Goal: Task Accomplishment & Management: Manage account settings

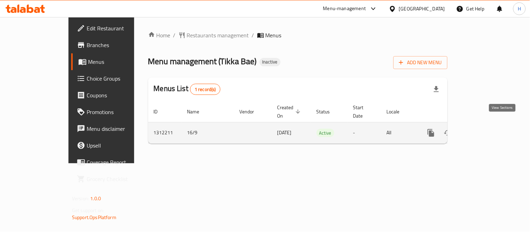
click at [486, 129] on icon "enhanced table" at bounding box center [481, 133] width 8 height 8
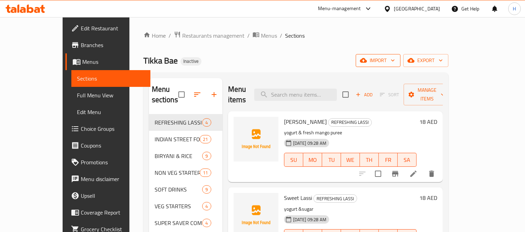
click at [395, 63] on span "import" at bounding box center [378, 60] width 34 height 9
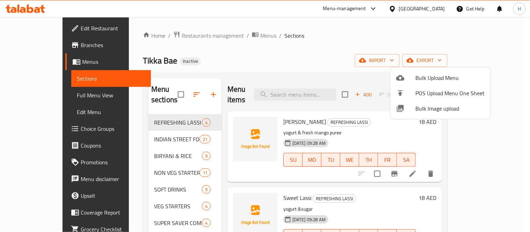
click at [434, 102] on li "Bulk Image upload" at bounding box center [441, 108] width 100 height 15
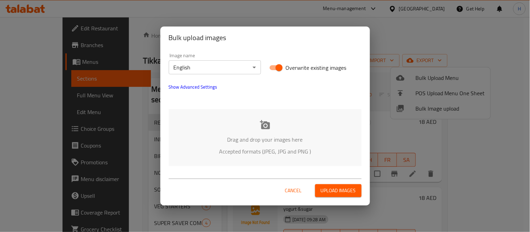
click at [265, 123] on icon at bounding box center [265, 124] width 10 height 9
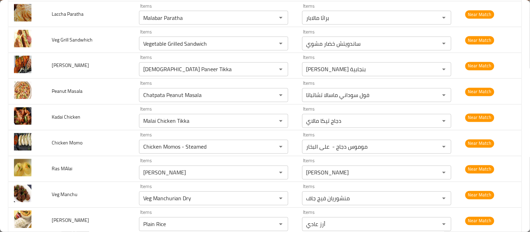
scroll to position [2175, 0]
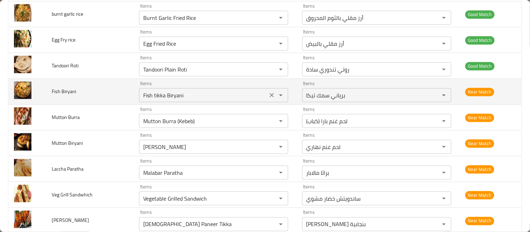
click at [147, 99] on Biryani "Fish tikka Biryani" at bounding box center [203, 96] width 124 height 10
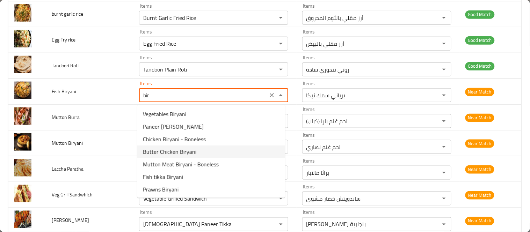
scroll to position [13, 0]
click at [188, 166] on Biryani-option-5 "Fish tikka Biryani" at bounding box center [211, 164] width 148 height 13
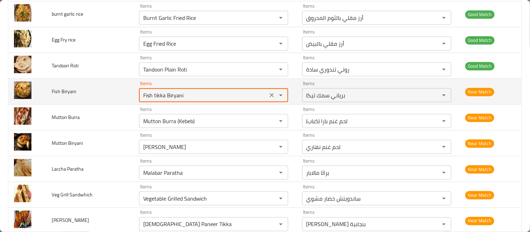
click at [145, 98] on Biryani "Fish tikka Biryani" at bounding box center [203, 96] width 124 height 10
paste Biryani "777629"
type Biryani "Fish tikka Biryani"
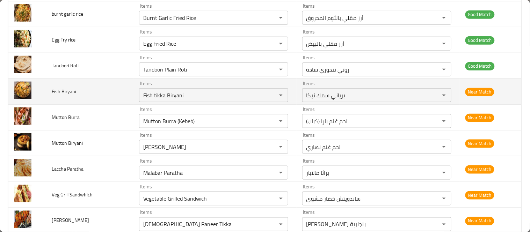
click at [109, 95] on td "Fish Biryani" at bounding box center [89, 92] width 87 height 26
click at [164, 98] on Biryani "Fish tikka Biryani" at bounding box center [203, 96] width 124 height 10
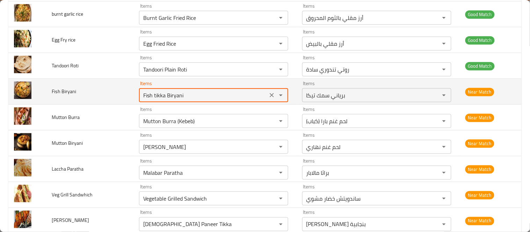
click at [164, 98] on Biryani "Fish tikka Biryani" at bounding box center [203, 96] width 124 height 10
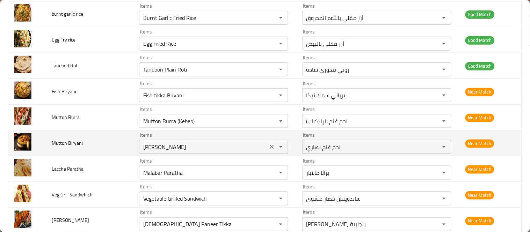
click at [167, 146] on Biryani "[PERSON_NAME]" at bounding box center [203, 147] width 124 height 10
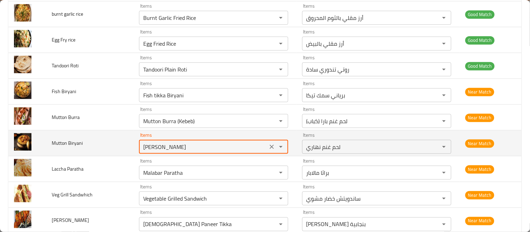
click at [169, 149] on Biryani "[PERSON_NAME]" at bounding box center [203, 147] width 124 height 10
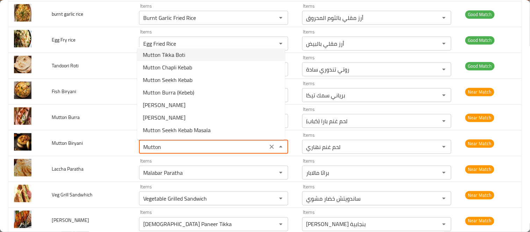
scroll to position [38, 0]
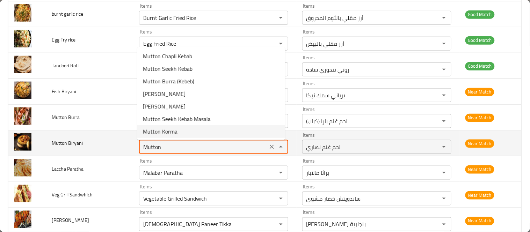
click at [153, 148] on Biryani "Mutton" at bounding box center [203, 147] width 124 height 10
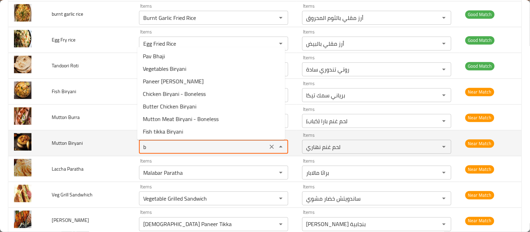
scroll to position [0, 0]
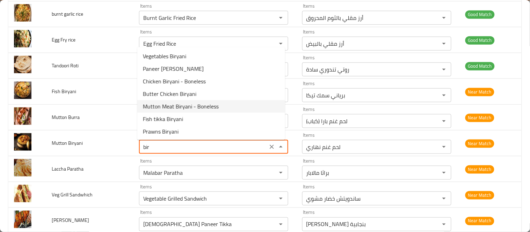
click at [170, 104] on span "Mutton Meat Biryani - Boneless" at bounding box center [181, 106] width 76 height 8
type Biryani "Mutton Meat Biryani - Boneless"
type Biryani-ar "برياني لحم غنم بدون عظم"
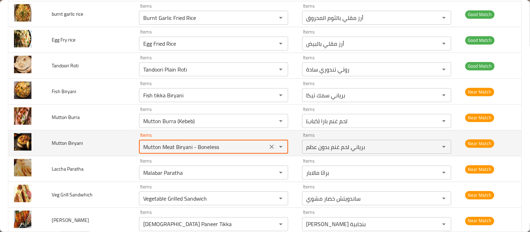
type Biryani "Mutton Meat Biryani - Boneless"
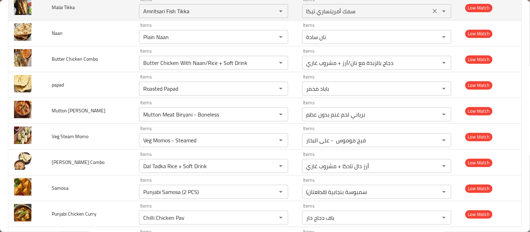
scroll to position [2207, 0]
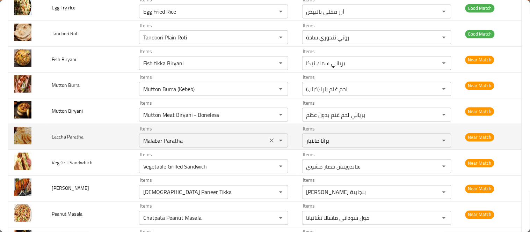
click at [166, 143] on Paratha "Malabar Paratha" at bounding box center [203, 141] width 124 height 10
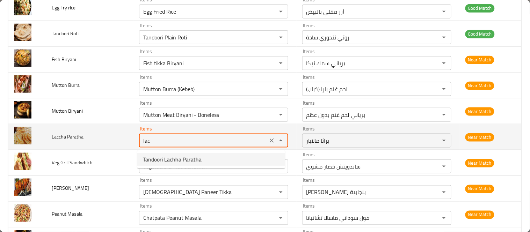
type Paratha "Tandoori Lachha Paratha"
type Paratha-ar "[PERSON_NAME]"
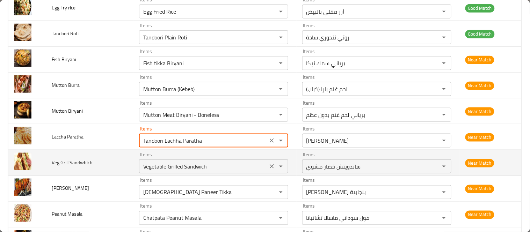
scroll to position [2246, 0]
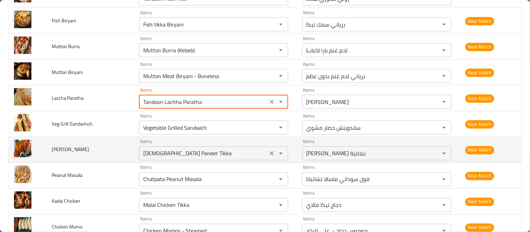
type Paratha "Tandoori Lachha Paratha"
click at [170, 158] on Tikka "[DEMOGRAPHIC_DATA] Paneer Tikka" at bounding box center [203, 154] width 124 height 10
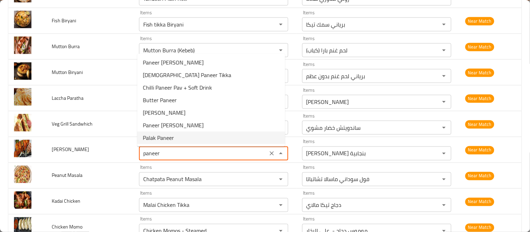
scroll to position [0, 0]
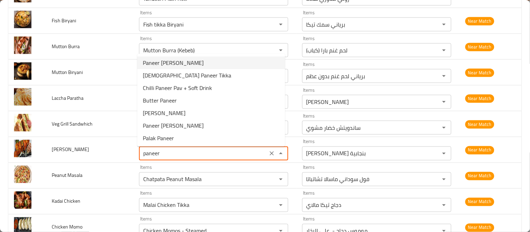
click at [189, 64] on span "Paneer [PERSON_NAME]" at bounding box center [173, 63] width 61 height 8
type Tikka "Paneer [PERSON_NAME]"
type Tikka-ar "برياني [PERSON_NAME]"
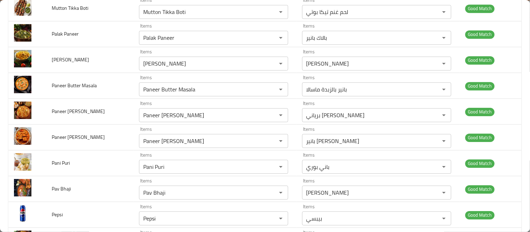
scroll to position [2285, 0]
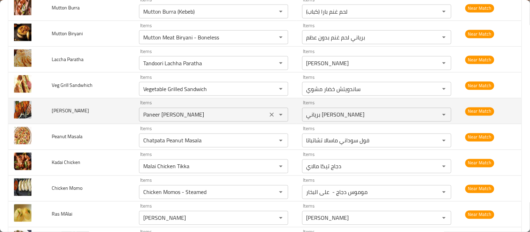
click at [177, 122] on div "Paneer [PERSON_NAME] Items" at bounding box center [213, 115] width 149 height 14
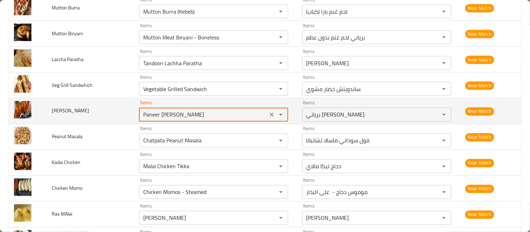
click at [179, 120] on Tikka "Paneer [PERSON_NAME]" at bounding box center [203, 115] width 124 height 10
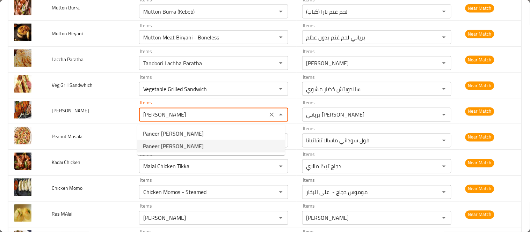
click at [181, 146] on span "Paneer [PERSON_NAME]" at bounding box center [173, 146] width 61 height 8
type Tikka "Paneer [PERSON_NAME]"
type Tikka-ar "بانير [PERSON_NAME]"
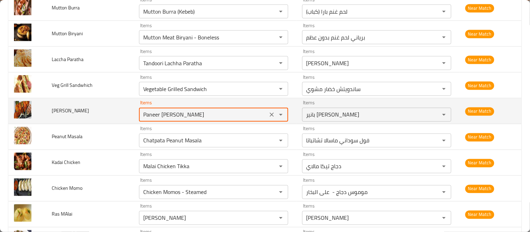
click at [206, 117] on Tikka "Paneer [PERSON_NAME]" at bounding box center [203, 115] width 124 height 10
click at [161, 115] on Tikka "Paneer [PERSON_NAME]" at bounding box center [203, 115] width 124 height 10
drag, startPoint x: 158, startPoint y: 116, endPoint x: 208, endPoint y: 114, distance: 49.3
click at [208, 114] on Tikka "Paneer [PERSON_NAME]" at bounding box center [203, 115] width 124 height 10
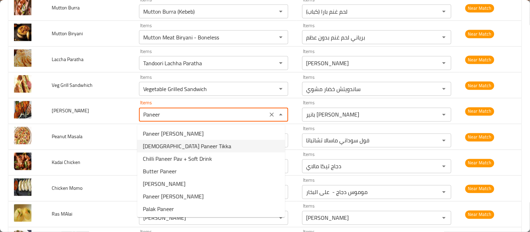
click at [196, 145] on Tikka-option-1 "[DEMOGRAPHIC_DATA] Paneer Tikka" at bounding box center [211, 146] width 148 height 13
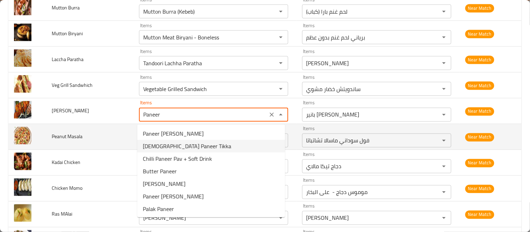
type Tikka "[DEMOGRAPHIC_DATA] Paneer Tikka"
type Tikka-ar "[PERSON_NAME] بنجابية"
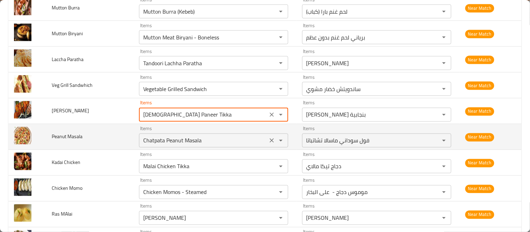
type Tikka "[DEMOGRAPHIC_DATA] Paneer Tikka"
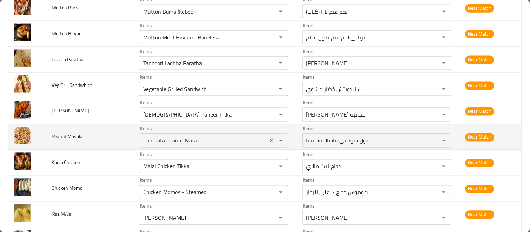
click at [180, 148] on div "Chatpata Peanut Masala Items" at bounding box center [213, 141] width 149 height 14
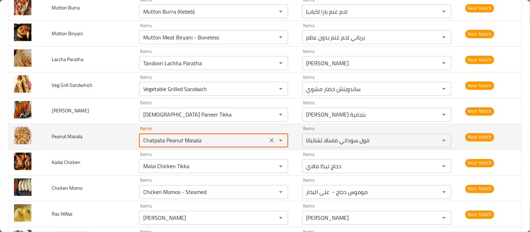
click at [170, 143] on Masala "Chatpata Peanut Masala" at bounding box center [203, 141] width 124 height 10
paste Masala "Peanut"
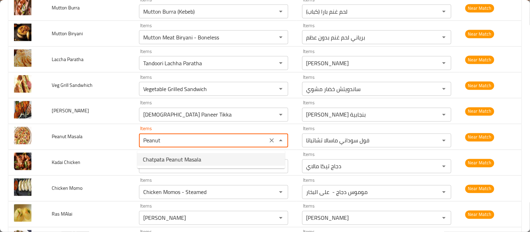
click at [196, 163] on span "Chatpata Peanut Masala" at bounding box center [172, 160] width 58 height 8
type Masala "Chatpata Peanut Masala"
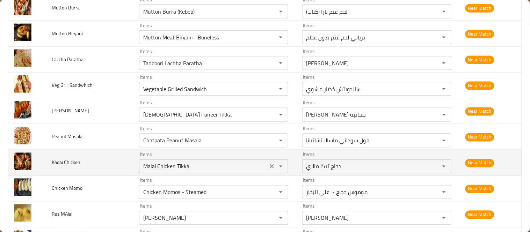
click at [171, 171] on Chicken "Malai Chicken Tikka" at bounding box center [203, 167] width 124 height 10
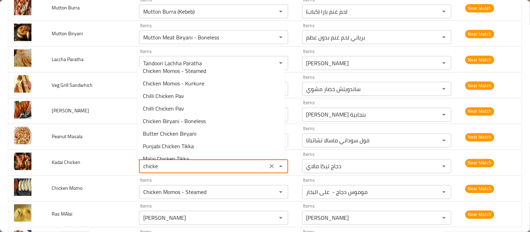
scroll to position [0, 0]
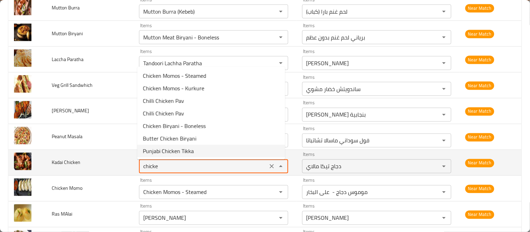
click at [148, 172] on Chicken "chicke" at bounding box center [203, 167] width 124 height 10
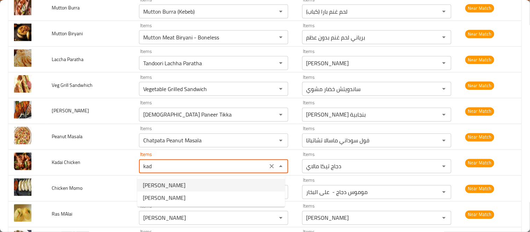
click at [153, 185] on span "[PERSON_NAME]" at bounding box center [164, 185] width 43 height 8
type Chicken "[PERSON_NAME]"
type Chicken-ar "[PERSON_NAME]"
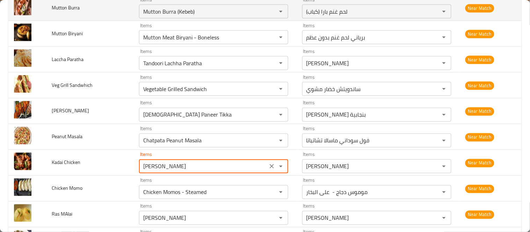
type Chicken "[PERSON_NAME]"
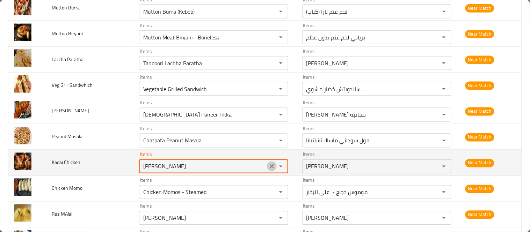
click at [268, 167] on icon "Clear" at bounding box center [271, 166] width 7 height 7
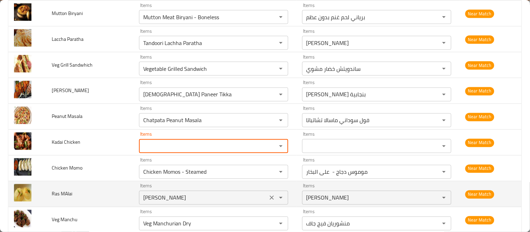
scroll to position [2323, 0]
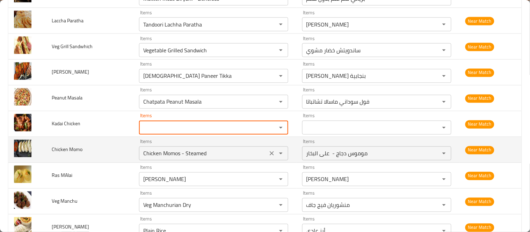
click at [191, 154] on Momo "Chicken Momos - Steamed" at bounding box center [203, 154] width 124 height 10
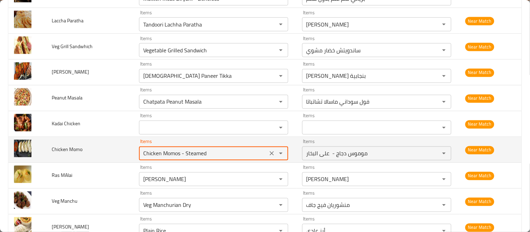
click at [185, 152] on Momo "Chicken Momos - Steamed" at bounding box center [203, 154] width 124 height 10
drag, startPoint x: 179, startPoint y: 156, endPoint x: 232, endPoint y: 154, distance: 52.8
click at [232, 154] on Momo "Chicken Momos - Steamed" at bounding box center [203, 154] width 124 height 10
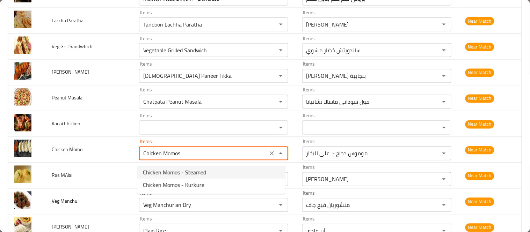
click at [207, 167] on Momo-option-0 "Chicken Momos - Steamed" at bounding box center [211, 172] width 148 height 13
type Momo "Chicken Momos - Steamed"
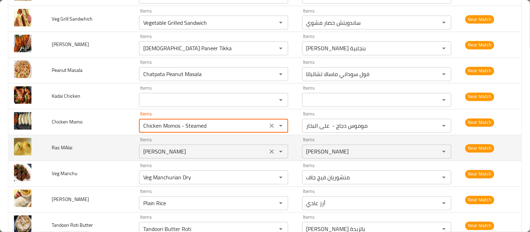
scroll to position [2362, 0]
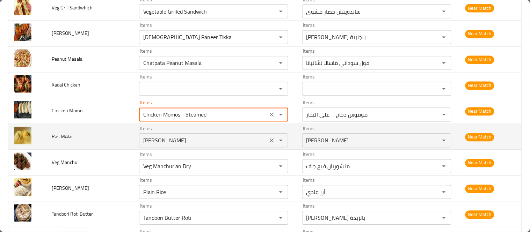
click at [161, 144] on MAlai "[PERSON_NAME]" at bounding box center [203, 141] width 124 height 10
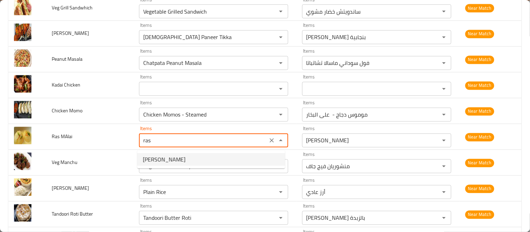
click at [173, 163] on span "[PERSON_NAME]" at bounding box center [164, 160] width 43 height 8
type MAlai "[PERSON_NAME]"
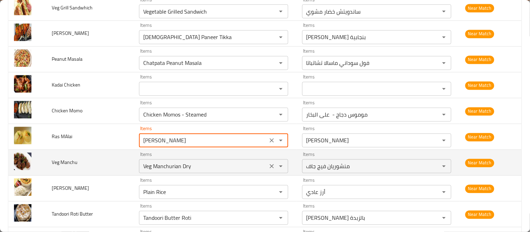
click at [172, 170] on Manchu "Veg Manchurian Dry" at bounding box center [203, 167] width 124 height 10
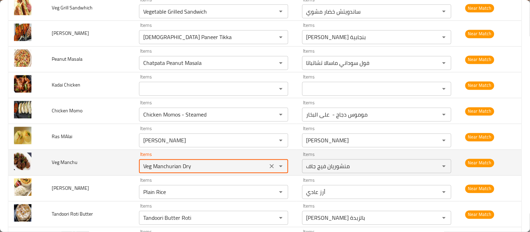
click at [172, 170] on Manchu "Veg Manchurian Dry" at bounding box center [203, 167] width 124 height 10
drag, startPoint x: 161, startPoint y: 167, endPoint x: 217, endPoint y: 165, distance: 55.3
click at [217, 165] on Manchu "Veg Manchurian Dry" at bounding box center [203, 167] width 124 height 10
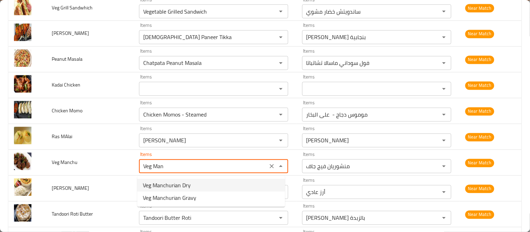
click at [204, 183] on Manchu-option-0 "Veg Manchurian Dry" at bounding box center [211, 185] width 148 height 13
type Manchu "Veg Manchurian Dry"
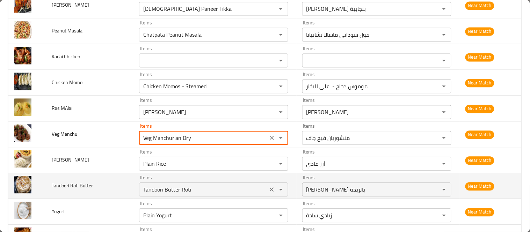
scroll to position [2401, 0]
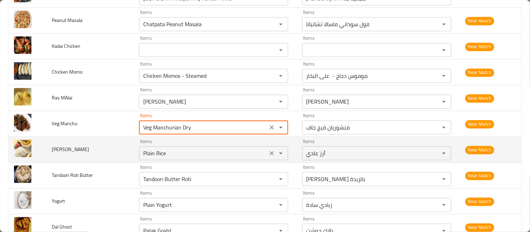
click at [155, 155] on Rice "Plain Rice" at bounding box center [203, 154] width 124 height 10
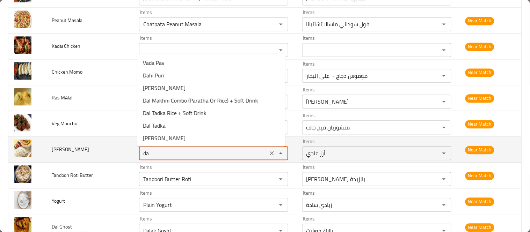
type Rice "dal"
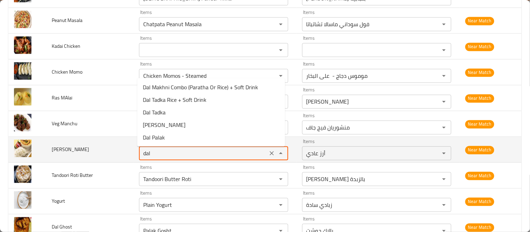
drag, startPoint x: 156, startPoint y: 158, endPoint x: 121, endPoint y: 157, distance: 34.6
click at [121, 157] on tr "Dal Rice Items dal Items Items أرز عادي Items Near Match" at bounding box center [264, 150] width 513 height 26
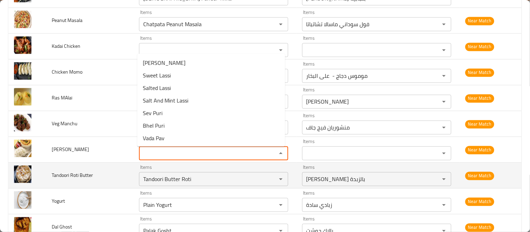
click at [111, 182] on td "Tandoori Roti Butter" at bounding box center [89, 176] width 87 height 26
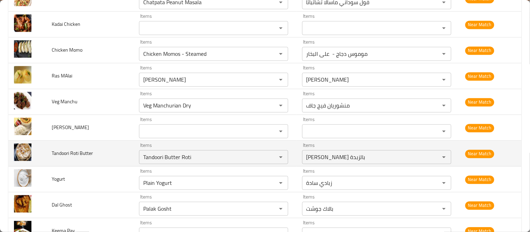
scroll to position [2440, 0]
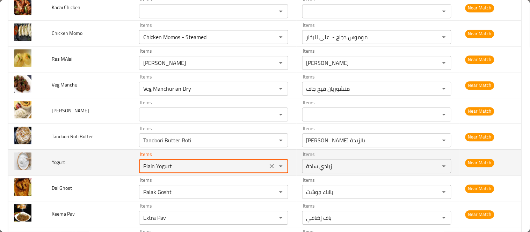
click at [141, 165] on input "Plain Yogurt" at bounding box center [203, 166] width 124 height 10
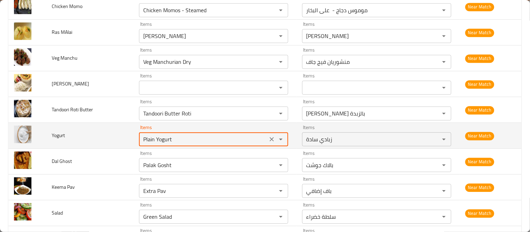
scroll to position [2479, 0]
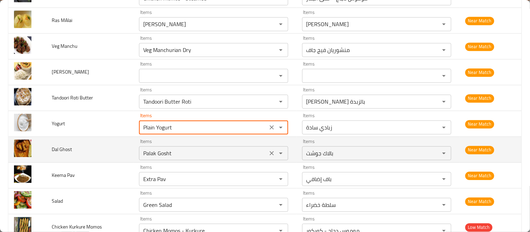
click at [154, 151] on Ghost "Palak Gosht" at bounding box center [203, 154] width 124 height 10
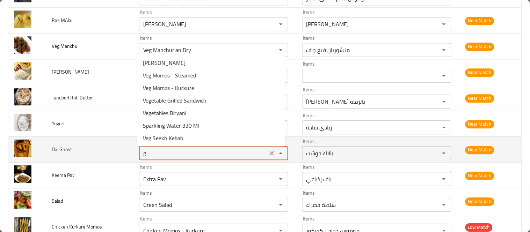
type Ghost "go"
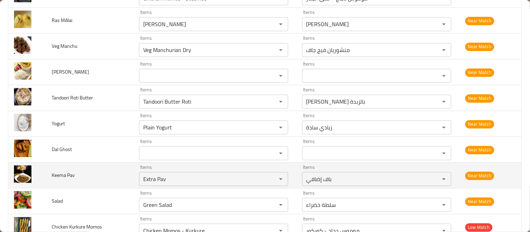
click at [92, 184] on td "Keema Pav" at bounding box center [89, 176] width 87 height 26
click at [146, 181] on Pav "Extra Pav" at bounding box center [203, 179] width 124 height 10
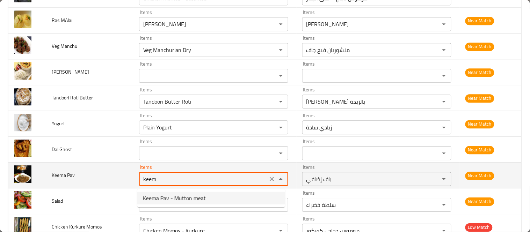
type Pav "Keema Pav - Mutton meat"
type Pav-ar "كيما باف - لحم ضأني"
type Pav "Keema Pav - Mutton meat"
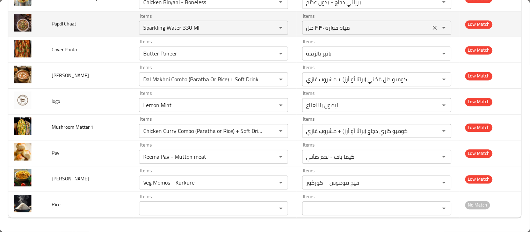
scroll to position [2544, 0]
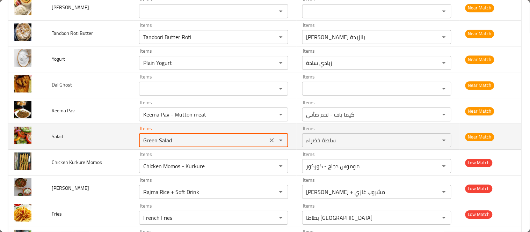
click at [160, 143] on input "Green Salad" at bounding box center [203, 141] width 124 height 10
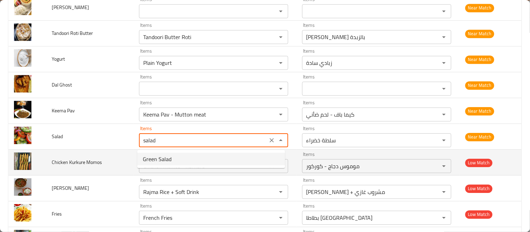
click at [163, 159] on span "Green Salad" at bounding box center [157, 159] width 29 height 8
type input "Green Salad"
click at [168, 167] on Momos "Chicken Momos - Kurkure" at bounding box center [203, 166] width 124 height 10
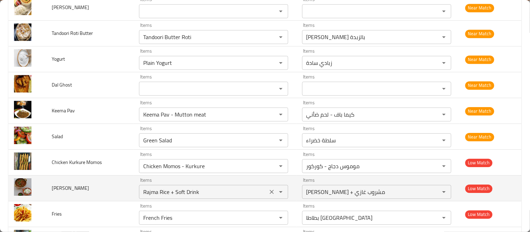
click at [184, 189] on Rice "Rajma Rice + Soft Drink" at bounding box center [203, 192] width 124 height 10
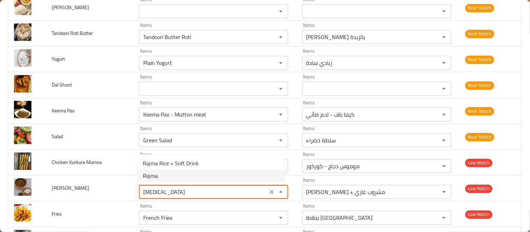
click at [175, 177] on Rice-option-1 "Rajma" at bounding box center [211, 176] width 148 height 13
type Rice "Rajma"
type Rice-ar "[PERSON_NAME]"
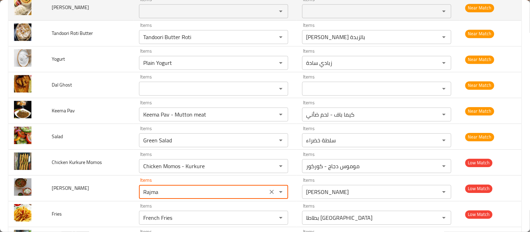
type Rice "Rajma"
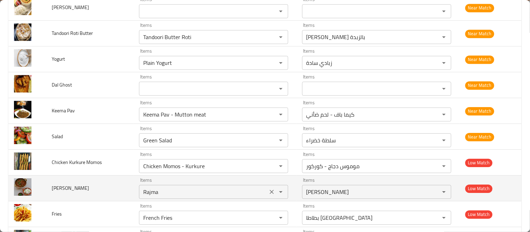
click at [165, 190] on Rice "Rajma" at bounding box center [203, 192] width 124 height 10
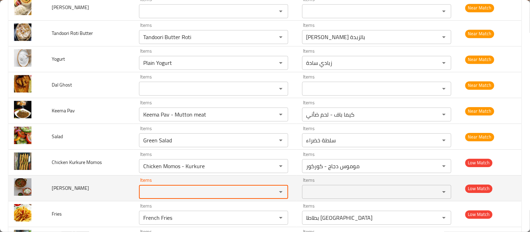
paste Rice "Rajma"
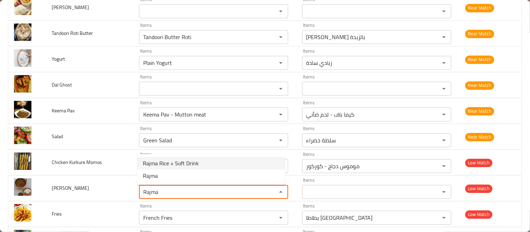
click at [175, 166] on span "Rajma Rice + Soft Drink" at bounding box center [171, 163] width 56 height 8
type Rice "Rajma Rice + Soft Drink"
type Rice-ar "[PERSON_NAME] + مشروب غازي"
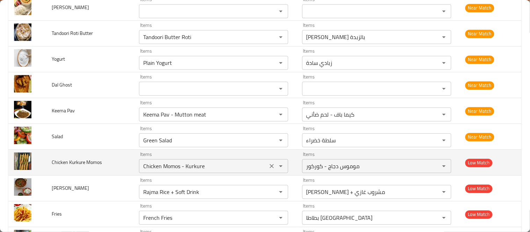
scroll to position [2582, 0]
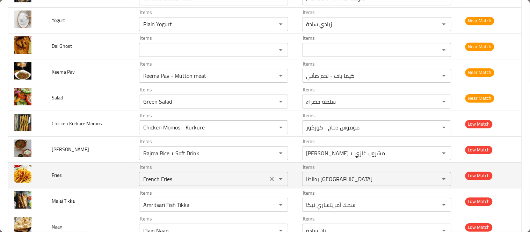
click at [159, 182] on input "French Fries" at bounding box center [203, 179] width 124 height 10
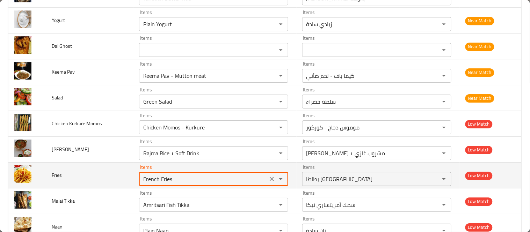
scroll to position [2622, 0]
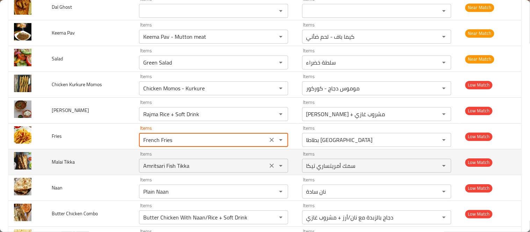
click at [159, 171] on Tikka "Amritsari Fish Tikka" at bounding box center [203, 166] width 124 height 10
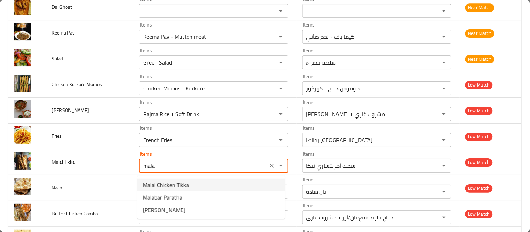
click at [165, 185] on span "Malai Chicken Tikka" at bounding box center [166, 185] width 46 height 8
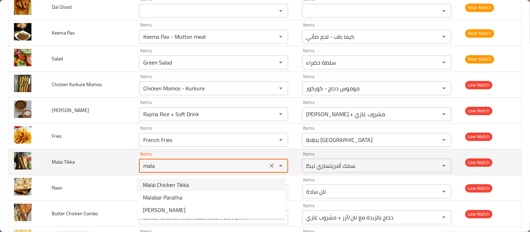
type Tikka "Malai Chicken Tikka"
type Tikka-ar "دجاج تيكا مالاي"
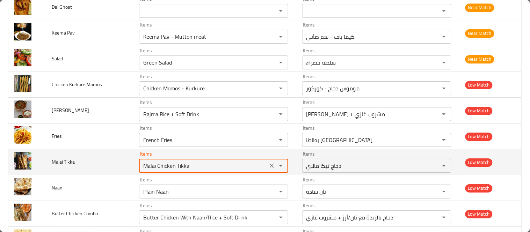
type Tikka "Malai Chicken Tikka"
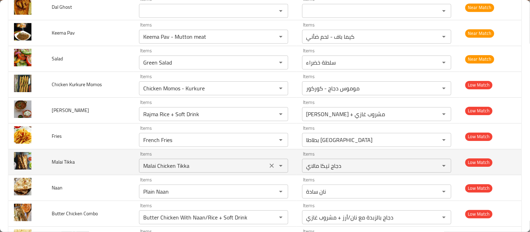
click at [178, 171] on Tikka "Malai Chicken Tikka" at bounding box center [203, 166] width 124 height 10
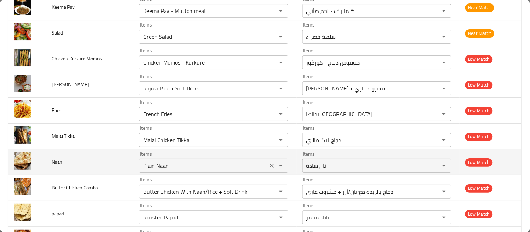
scroll to position [2660, 0]
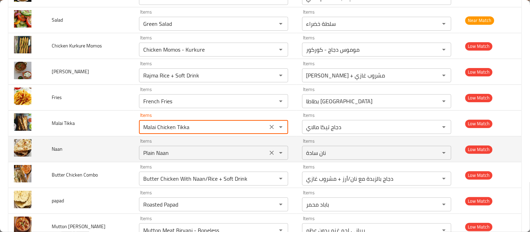
click at [154, 148] on div "Plain Naan Items" at bounding box center [213, 153] width 149 height 14
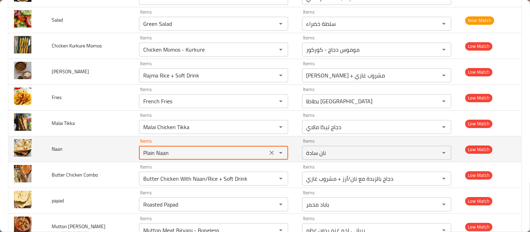
scroll to position [2699, 0]
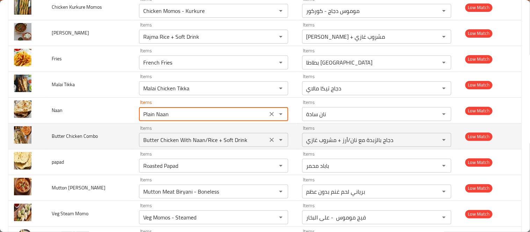
click at [156, 142] on Combo "Butter Chicken With Naan/Rice + Soft Drink" at bounding box center [203, 140] width 124 height 10
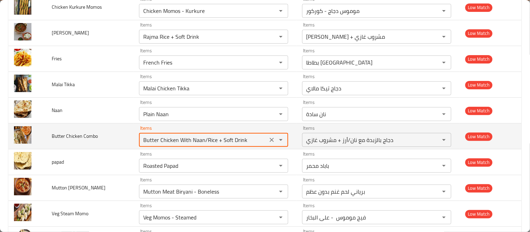
click at [179, 145] on Combo "Butter Chicken With Naan/Rice + Soft Drink" at bounding box center [203, 140] width 124 height 10
drag, startPoint x: 177, startPoint y: 141, endPoint x: 308, endPoint y: 142, distance: 130.4
click at [309, 142] on tr "Butter Chicken Combo Items Butter Chicken With Naan/Rice + Soft Drink Items Ite…" at bounding box center [264, 137] width 513 height 26
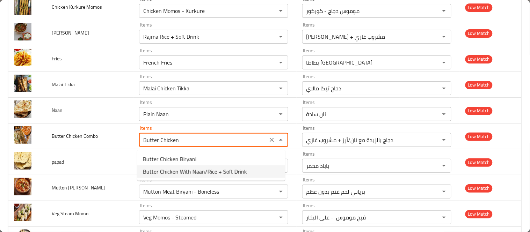
click at [217, 168] on span "Butter Chicken With Naan/Rice + Soft Drink" at bounding box center [195, 172] width 104 height 8
type Combo "Butter Chicken With Naan/Rice + Soft Drink"
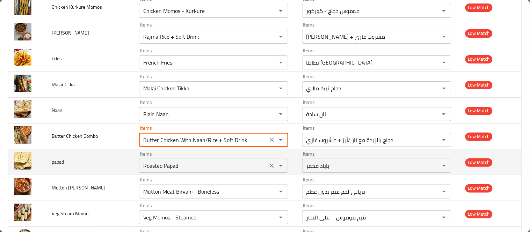
click at [204, 173] on div "Roasted Papad Items" at bounding box center [213, 166] width 149 height 14
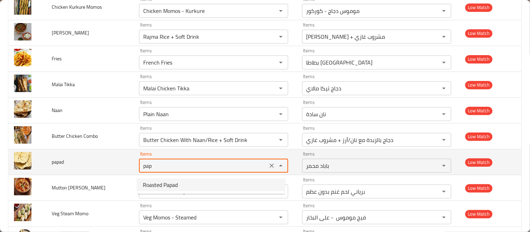
type input "Roasted Papad"
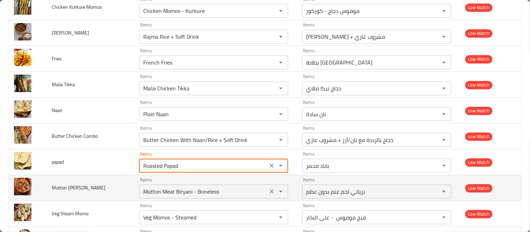
click at [196, 193] on Josh "Mutton Meat Biryani - Boneless" at bounding box center [203, 192] width 124 height 10
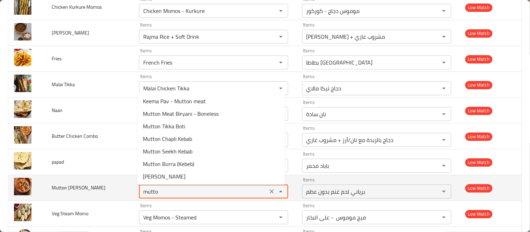
type Josh "mutton"
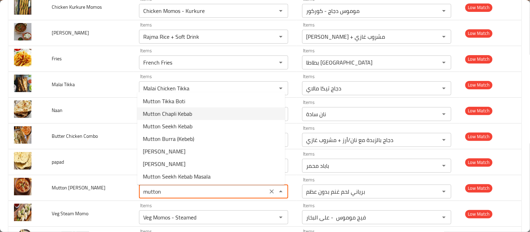
scroll to position [38, 0]
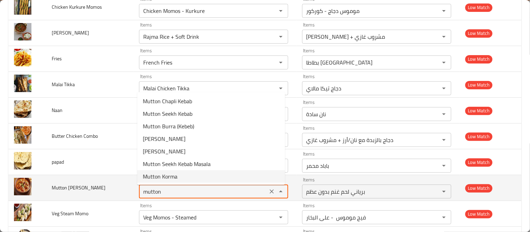
click at [147, 193] on Josh "mutton" at bounding box center [203, 192] width 124 height 10
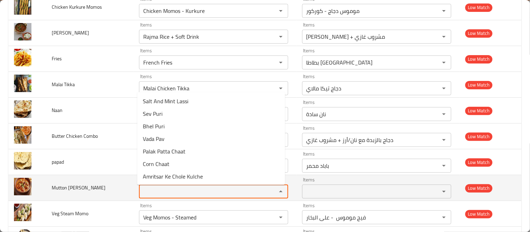
scroll to position [0, 0]
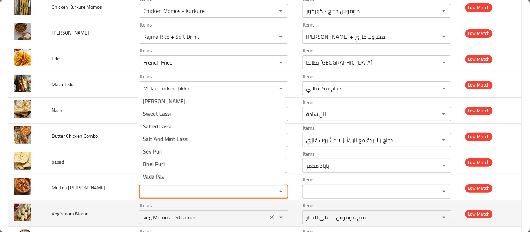
click at [156, 220] on Momo "Veg Momos - Steamed" at bounding box center [203, 218] width 124 height 10
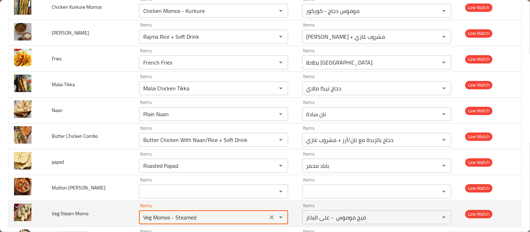
click at [100, 217] on td "Veg Steam Momo" at bounding box center [89, 214] width 87 height 26
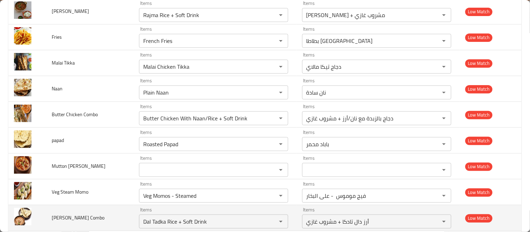
scroll to position [2738, 0]
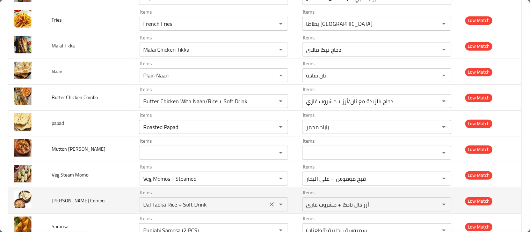
click at [158, 209] on Combo "Dal Tadka Rice + Soft Drink" at bounding box center [203, 205] width 124 height 10
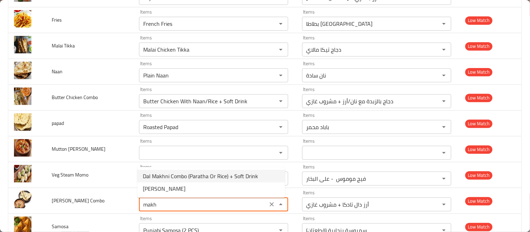
click at [168, 177] on span "Dal Makhni Combo (Paratha Or Rice) + Soft Drink" at bounding box center [200, 176] width 115 height 8
type Combo "Dal Makhni Combo (Paratha Or Rice) + Soft Drink"
type Combo-ar "كومبو دال مَخني (براثا أو أرز) + مشروب غازي"
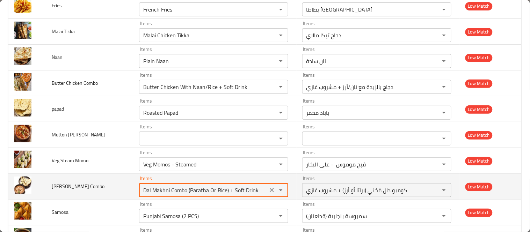
scroll to position [2777, 0]
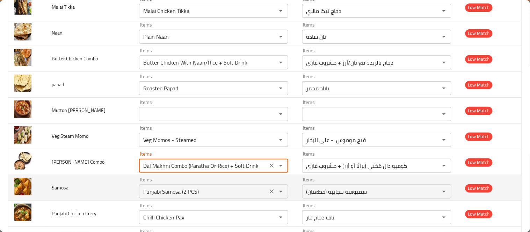
type Combo "Dal Makhni Combo (Paratha Or Rice) + Soft Drink"
click at [148, 190] on input "Punjabi Samosa (2 PCS)" at bounding box center [203, 192] width 124 height 10
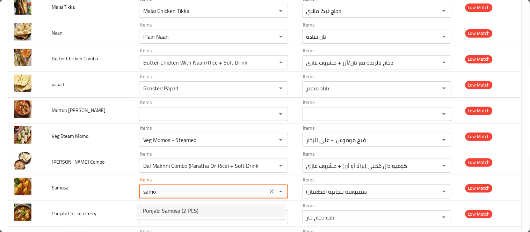
click at [188, 211] on span "Punjabi Samosa (2 PCS)" at bounding box center [171, 211] width 56 height 8
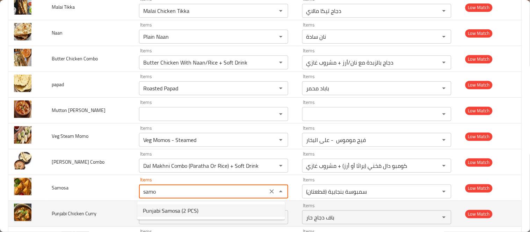
type input "Punjabi Samosa (2 PCS)"
click at [167, 224] on div "Chilli Chicken Pav Items" at bounding box center [213, 218] width 149 height 14
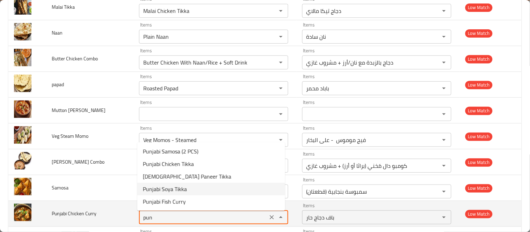
click at [148, 218] on Curry "pun" at bounding box center [203, 218] width 124 height 10
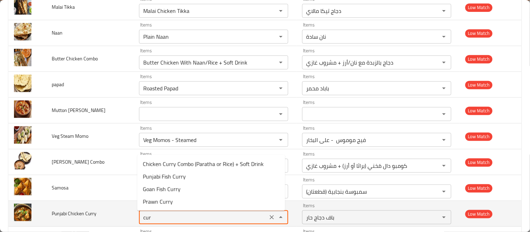
type Curry "curr"
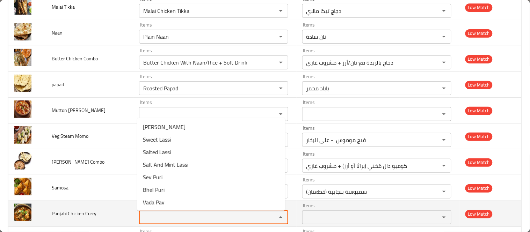
click at [97, 217] on td "Punjabi Chicken Curry" at bounding box center [89, 214] width 87 height 26
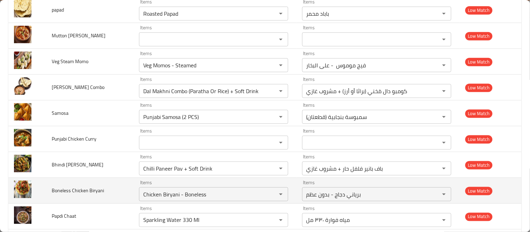
scroll to position [2854, 0]
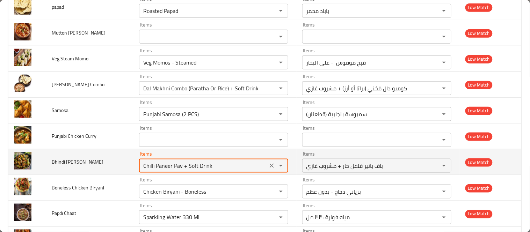
click at [145, 166] on Fry "Chilli Paneer Pav + Soft Drink" at bounding box center [203, 166] width 124 height 10
type Fry "masala"
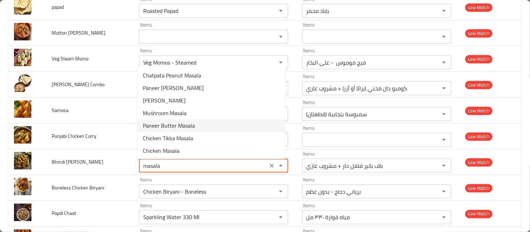
scroll to position [63, 0]
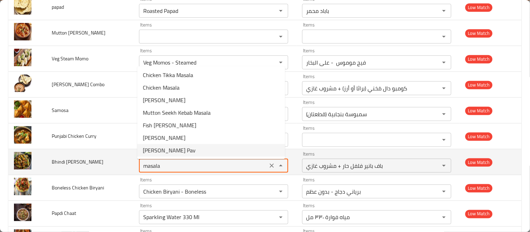
click at [149, 171] on Fry "masala" at bounding box center [203, 166] width 124 height 10
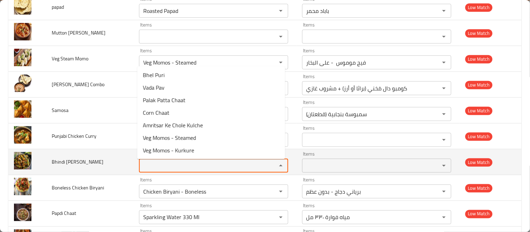
scroll to position [0, 0]
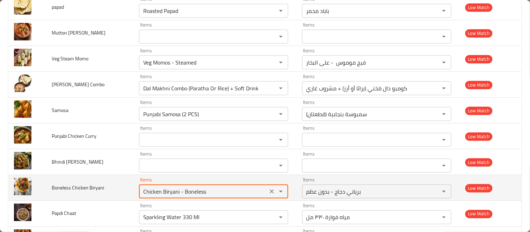
click at [173, 195] on Biryani "Chicken Biryani - Boneless" at bounding box center [203, 192] width 124 height 10
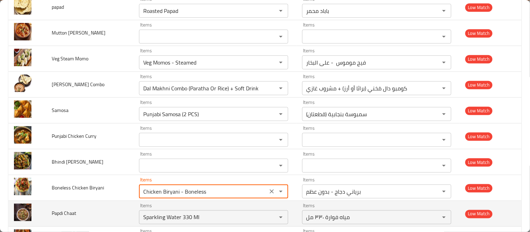
scroll to position [2893, 0]
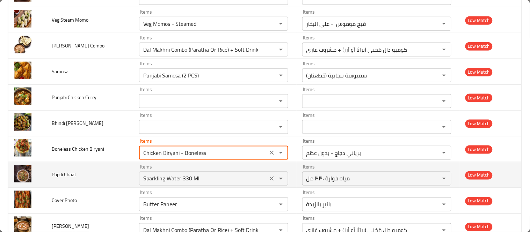
click at [145, 183] on Chaat "Sparkling Water 330 Ml" at bounding box center [203, 179] width 124 height 10
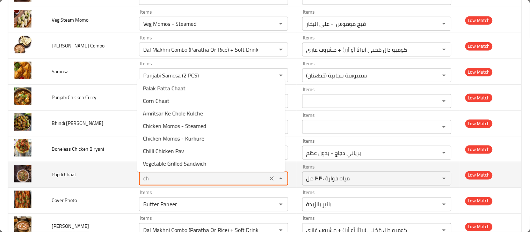
type Chaat "cha"
click at [145, 183] on Chaat "cha" at bounding box center [203, 179] width 124 height 10
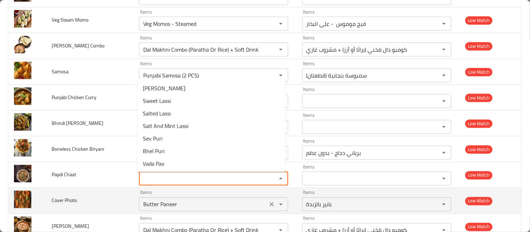
click at [158, 206] on Photo "Butter Paneer" at bounding box center [203, 205] width 124 height 10
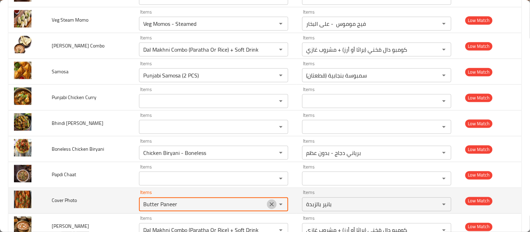
click at [268, 207] on icon "Clear" at bounding box center [271, 204] width 7 height 7
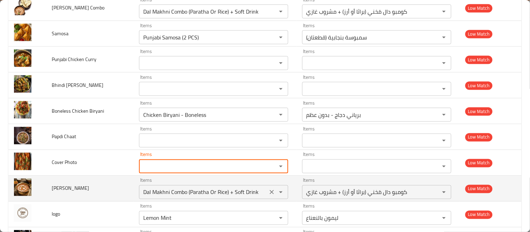
scroll to position [2932, 0]
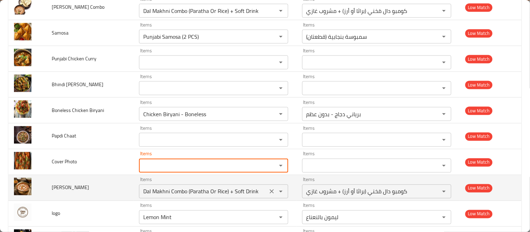
click at [180, 199] on div "Dal Makhni Combo (Paratha Or Rice) + Soft Drink Items" at bounding box center [213, 192] width 149 height 14
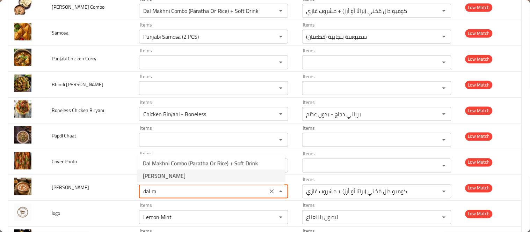
click at [175, 175] on Makhani-option-1 "[PERSON_NAME]" at bounding box center [211, 176] width 148 height 13
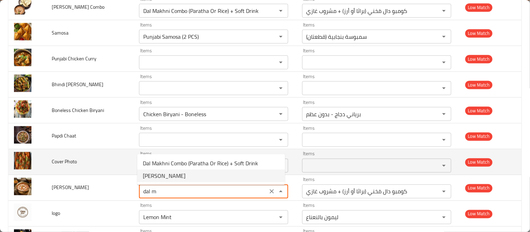
type Makhani "[PERSON_NAME]"
type Makhani-ar "دال مَخني"
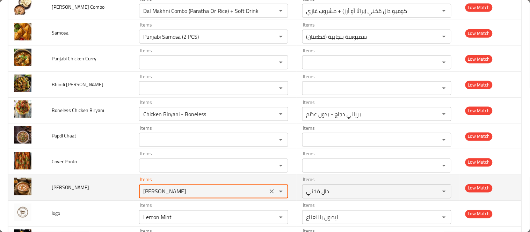
scroll to position [2971, 0]
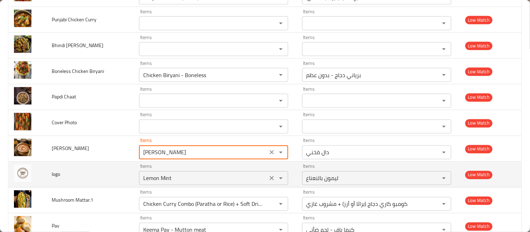
type Makhani "[PERSON_NAME]"
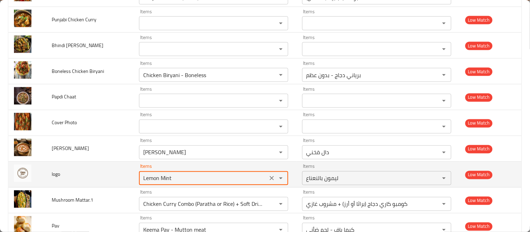
click at [156, 177] on input "Lemon Mint" at bounding box center [203, 179] width 124 height 10
click at [268, 178] on icon "Clear" at bounding box center [271, 178] width 7 height 7
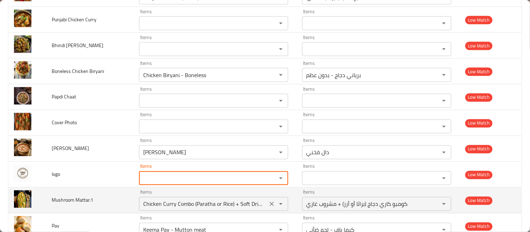
click at [209, 205] on Mattar__1 "Chicken Curry Combo (Paratha or Rice) + Soft Drink" at bounding box center [203, 205] width 124 height 10
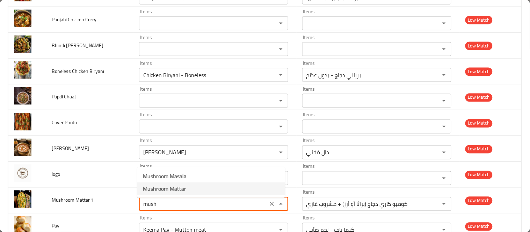
click at [201, 185] on Mattar__1-option-1 "Mushroom Mattar" at bounding box center [211, 189] width 148 height 13
type Mattar__1 "Mushroom Mattar"
type Mattar__1-ar "مشروم ماتر"
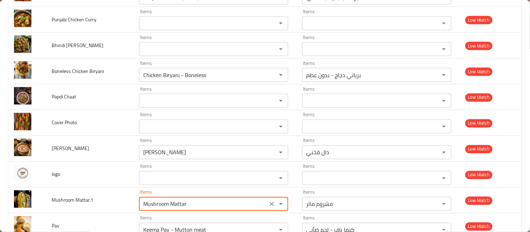
type Mattar__1 "Mushroom Mattar"
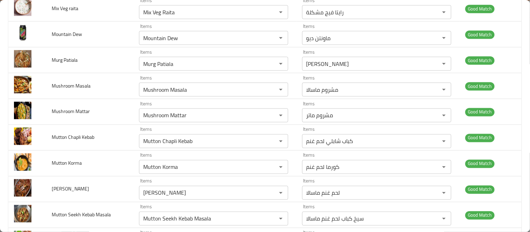
scroll to position [3046, 0]
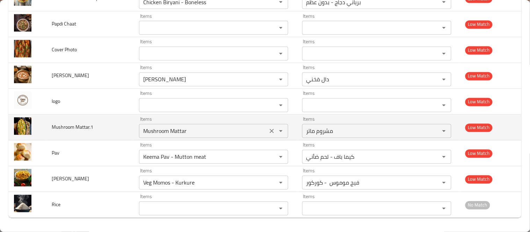
drag, startPoint x: 267, startPoint y: 133, endPoint x: 251, endPoint y: 129, distance: 16.8
click at [268, 132] on icon "Clear" at bounding box center [271, 131] width 7 height 7
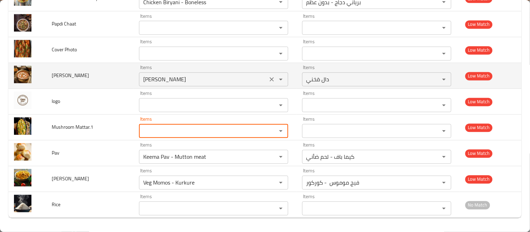
click at [146, 79] on Makhani "[PERSON_NAME]" at bounding box center [203, 80] width 124 height 10
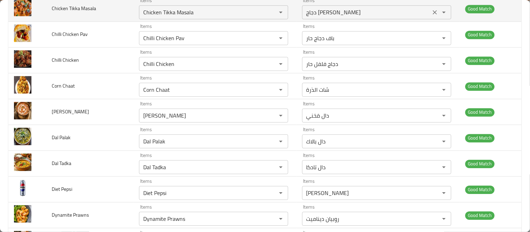
scroll to position [3009, 0]
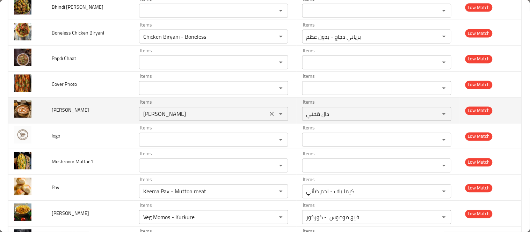
click at [270, 116] on icon "Clear" at bounding box center [272, 114] width 4 height 4
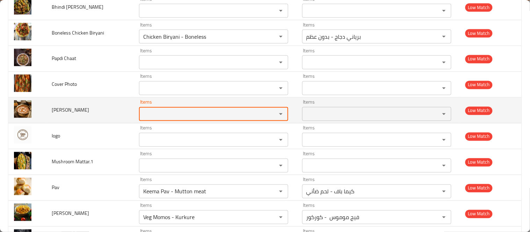
click at [109, 117] on td "[PERSON_NAME]" at bounding box center [89, 111] width 87 height 26
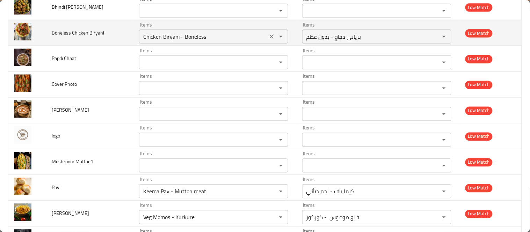
click at [167, 42] on Biryani "Chicken Biryani - Boneless" at bounding box center [203, 37] width 124 height 10
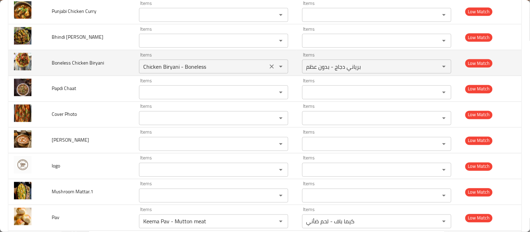
scroll to position [2932, 0]
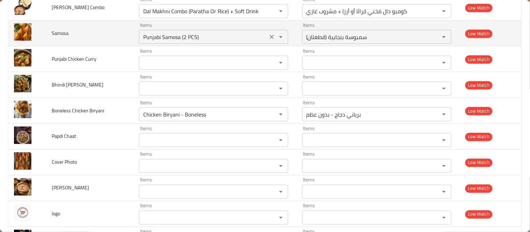
click at [179, 42] on input "Punjabi Samosa (2 PCS)" at bounding box center [203, 37] width 124 height 10
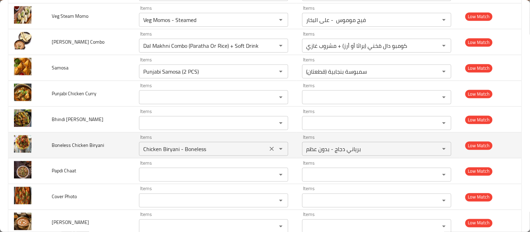
scroll to position [2854, 0]
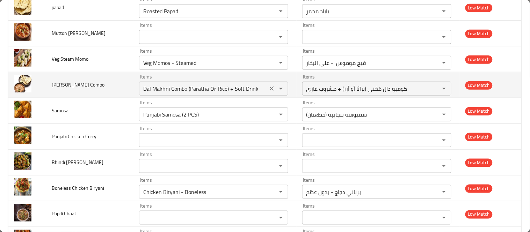
click at [169, 84] on div "Dal Makhni Combo (Paratha Or Rice) + Soft Drink Items" at bounding box center [213, 89] width 149 height 14
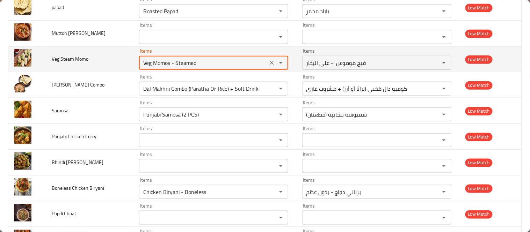
click at [161, 63] on Momo "Veg Momos - Steamed" at bounding box center [203, 63] width 124 height 10
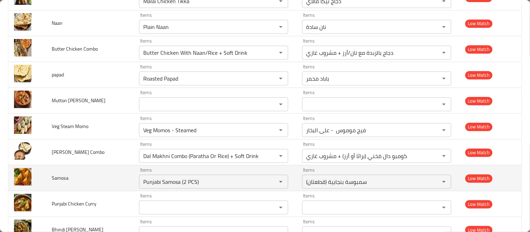
scroll to position [2776, 0]
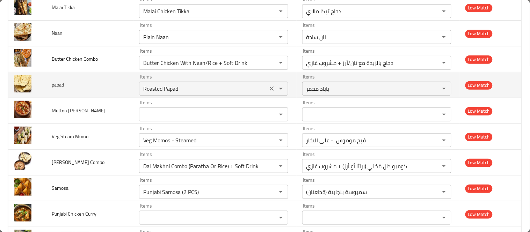
click at [156, 92] on input "Roasted Papad" at bounding box center [203, 89] width 124 height 10
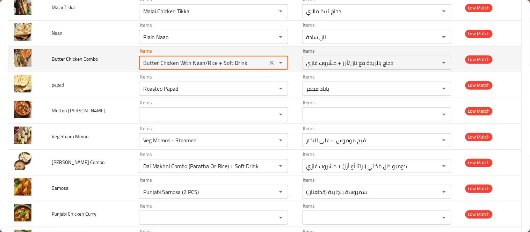
click at [171, 68] on Combo "Butter Chicken With Naan/Rice + Soft Drink" at bounding box center [203, 63] width 124 height 10
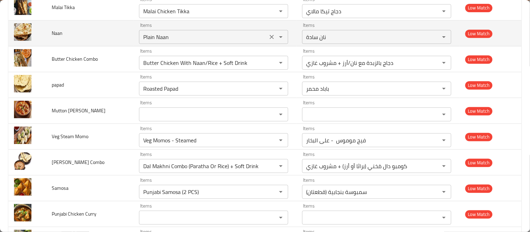
click at [161, 44] on div "Plain Naan Items" at bounding box center [213, 37] width 149 height 14
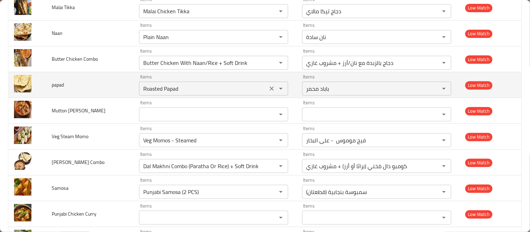
scroll to position [2738, 0]
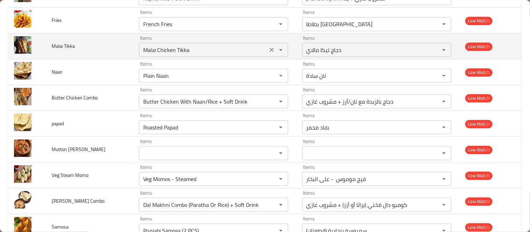
click at [167, 52] on Tikka "Malai Chicken Tikka" at bounding box center [203, 50] width 124 height 10
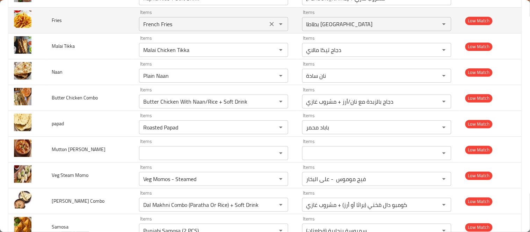
click at [156, 29] on input "French Fries" at bounding box center [203, 24] width 124 height 10
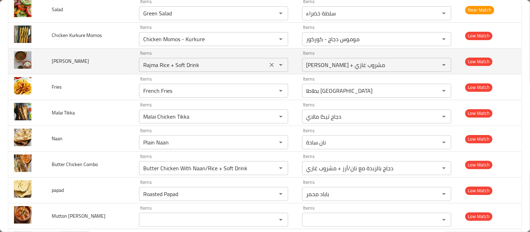
scroll to position [2660, 0]
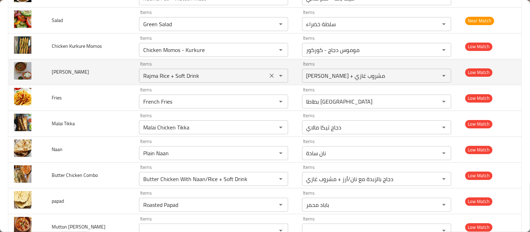
click at [157, 77] on Rice "Rajma Rice + Soft Drink" at bounding box center [203, 76] width 124 height 10
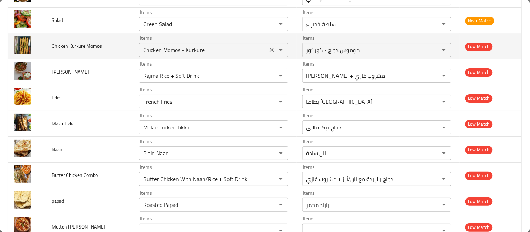
click at [157, 55] on Momos "Chicken Momos - Kurkure" at bounding box center [203, 50] width 124 height 10
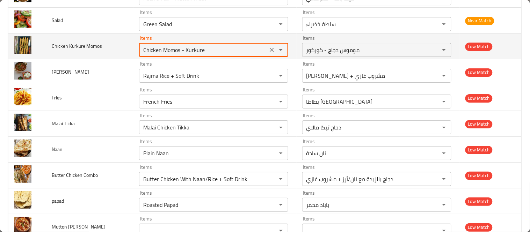
click at [157, 55] on Momos "Chicken Momos - Kurkure" at bounding box center [203, 50] width 124 height 10
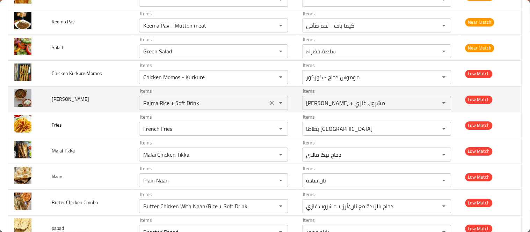
scroll to position [2621, 0]
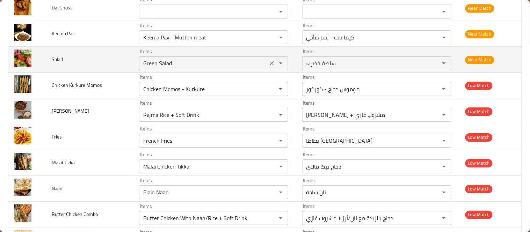
click at [155, 66] on input "Green Salad" at bounding box center [203, 63] width 124 height 10
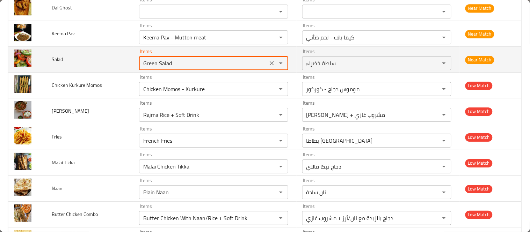
click at [155, 66] on input "Green Salad" at bounding box center [203, 63] width 124 height 10
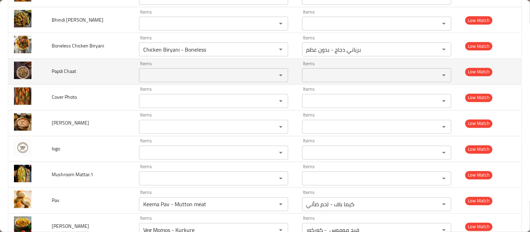
scroll to position [3035, 0]
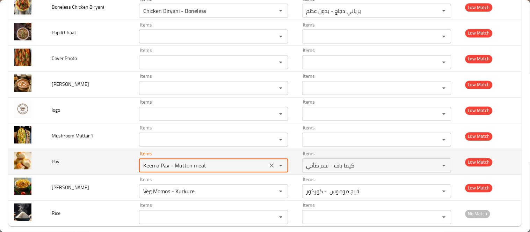
click at [170, 167] on input "Keema Pav - Mutton meat" at bounding box center [203, 166] width 124 height 10
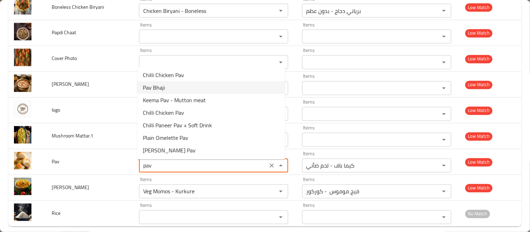
scroll to position [26, 0]
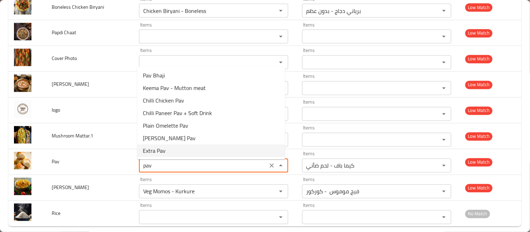
click at [169, 149] on li "Extra Pav" at bounding box center [211, 151] width 148 height 13
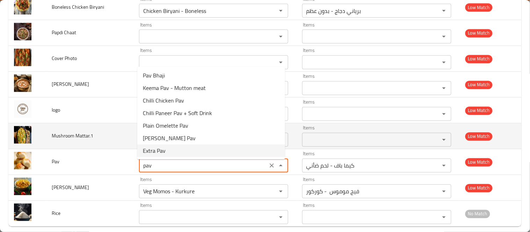
type input "Extra Pav"
type input "باف إضافي"
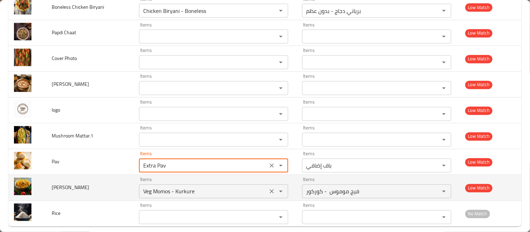
type input "Extra Pav"
click at [163, 195] on Bhruji "Veg Momos - Kurkure" at bounding box center [203, 192] width 124 height 10
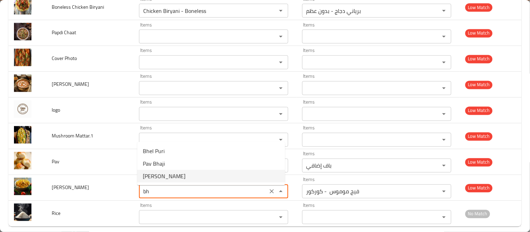
click at [168, 175] on span "[PERSON_NAME]" at bounding box center [164, 176] width 43 height 8
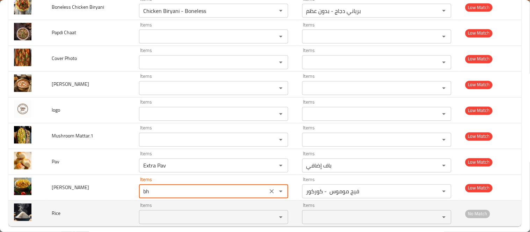
type Bhruji "[PERSON_NAME]"
type Bhruji-ar "[PERSON_NAME]"
click at [159, 214] on div "Items" at bounding box center [213, 218] width 149 height 14
type Bhruji "[PERSON_NAME]"
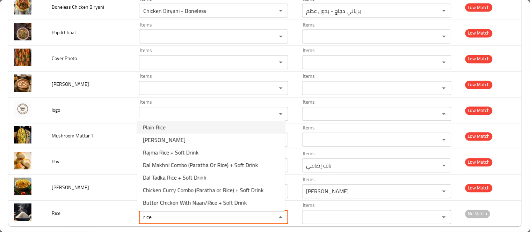
click at [192, 127] on li "Plain Rice" at bounding box center [211, 127] width 148 height 13
type input "Plain Rice"
type input "أرز عادي"
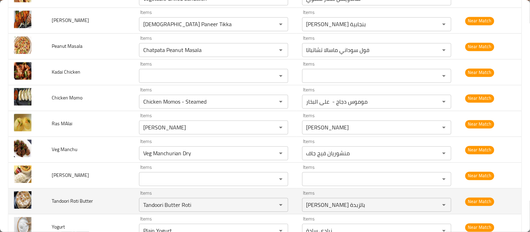
scroll to position [2336, 0]
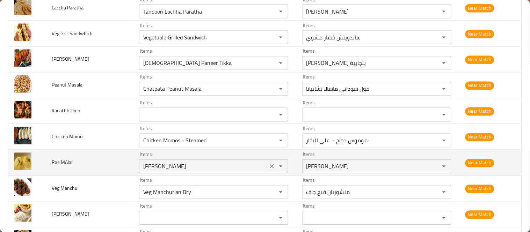
type input "Plain Rice"
click at [164, 167] on MAlai "[PERSON_NAME]" at bounding box center [203, 167] width 124 height 10
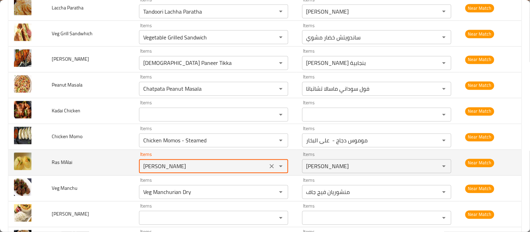
click at [164, 167] on MAlai "[PERSON_NAME]" at bounding box center [203, 167] width 124 height 10
click at [166, 170] on MAlai "[PERSON_NAME]" at bounding box center [203, 167] width 124 height 10
paste MAlai "Rasmalai"
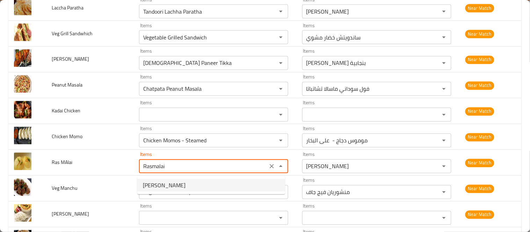
click at [163, 183] on span "[PERSON_NAME]" at bounding box center [164, 185] width 43 height 8
type MAlai "[PERSON_NAME]"
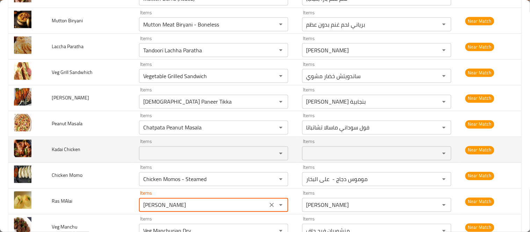
scroll to position [2259, 0]
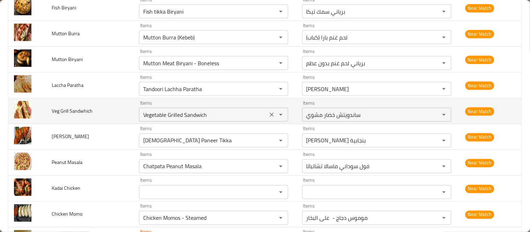
click at [159, 120] on Sandwhich "Vegetable Grilled Sandwich" at bounding box center [203, 115] width 124 height 10
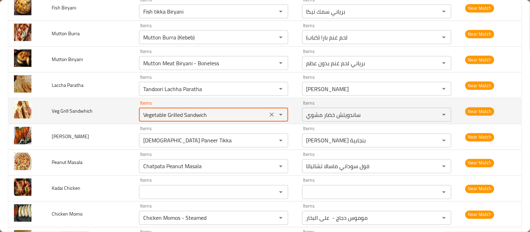
click at [152, 119] on Sandwhich "Vegetable Grilled Sandwich" at bounding box center [203, 115] width 124 height 10
drag, startPoint x: 151, startPoint y: 118, endPoint x: 215, endPoint y: 117, distance: 64.3
click at [215, 117] on Sandwhich "Vegetable Grilled Sandwich" at bounding box center [203, 115] width 124 height 10
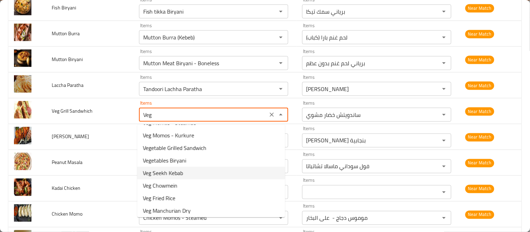
scroll to position [0, 0]
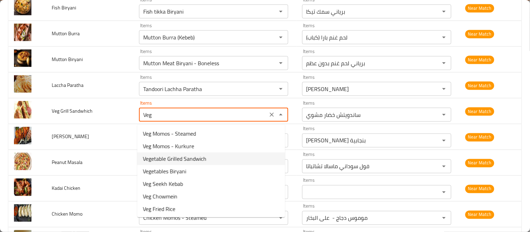
click at [203, 157] on span "Vegetable Grilled Sandwich" at bounding box center [175, 159] width 64 height 8
type Sandwhich "Vegetable Grilled Sandwich"
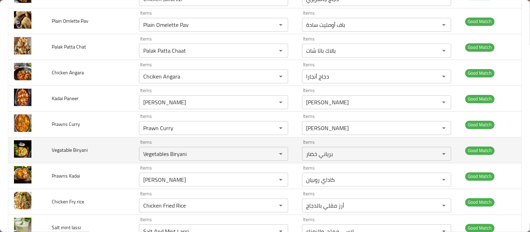
scroll to position [1870, 0]
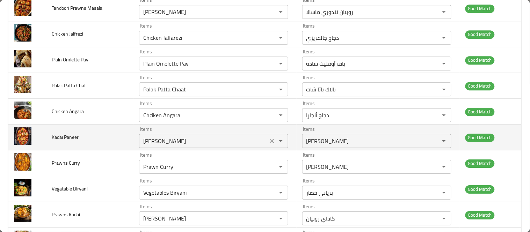
click at [145, 142] on Paneer "[PERSON_NAME]" at bounding box center [203, 141] width 124 height 10
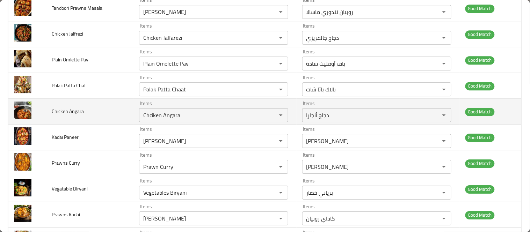
click at [65, 114] on span "Chicken Angara" at bounding box center [68, 111] width 32 height 9
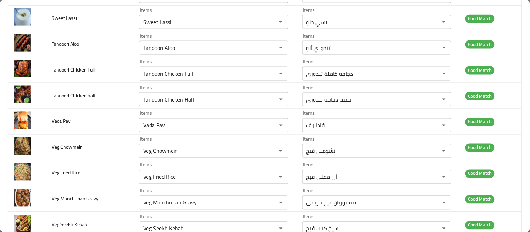
scroll to position [1598, 0]
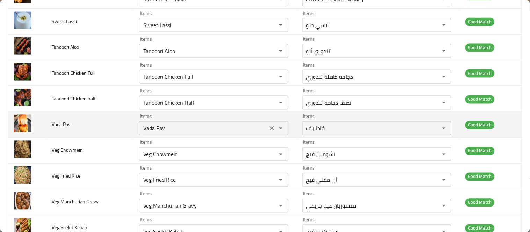
click at [151, 135] on div "Vada Pav Items" at bounding box center [213, 129] width 149 height 14
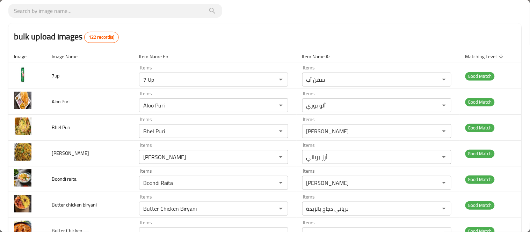
scroll to position [0, 0]
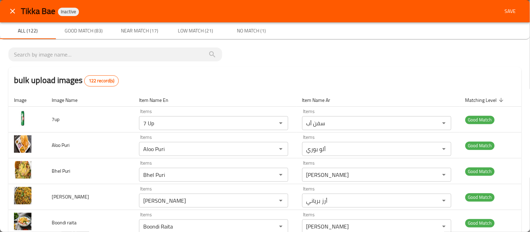
click at [505, 13] on span "Save" at bounding box center [510, 11] width 17 height 9
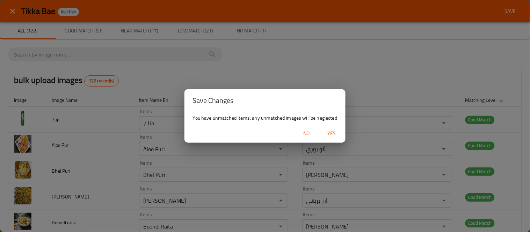
click at [329, 131] on span "Yes" at bounding box center [331, 133] width 17 height 9
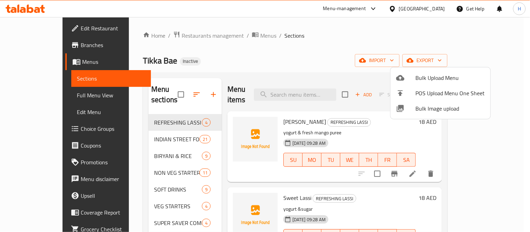
click at [287, 60] on div at bounding box center [265, 116] width 530 height 232
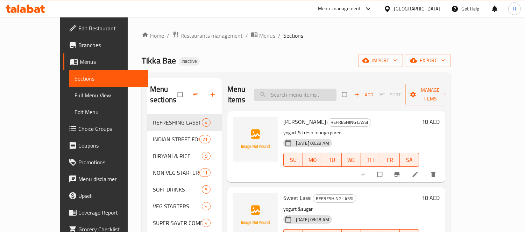
click at [314, 93] on input "search" at bounding box center [295, 95] width 82 height 12
paste input "[PERSON_NAME]"
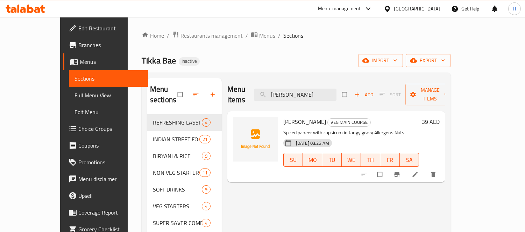
paste input "Rajma"
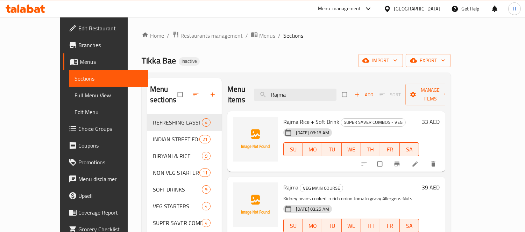
type input "Rajma"
click at [69, 100] on link "Full Menu View" at bounding box center [108, 95] width 79 height 17
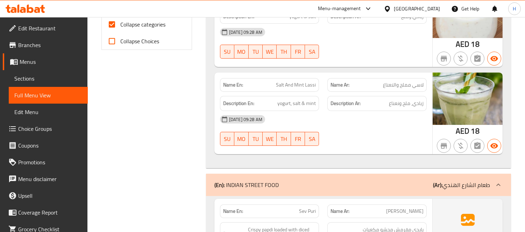
scroll to position [466, 0]
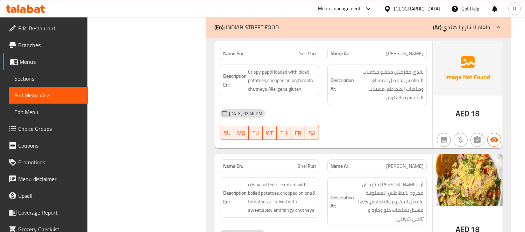
click at [302, 57] on span "Sev Puri" at bounding box center [307, 53] width 17 height 7
copy span "Sev Puri"
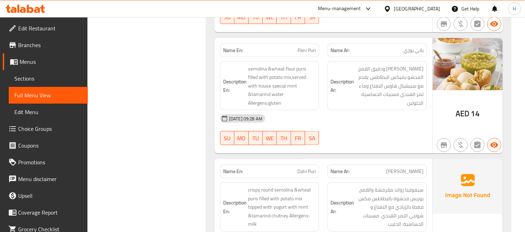
scroll to position [1903, 0]
click at [306, 168] on span "Dahi Puri" at bounding box center [306, 171] width 19 height 7
copy span "Dahi Puri"
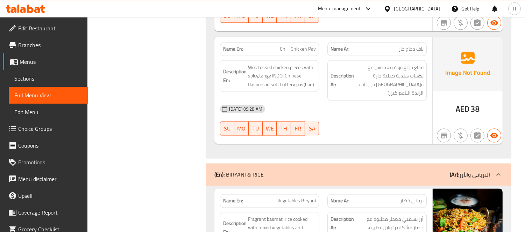
scroll to position [2641, 0]
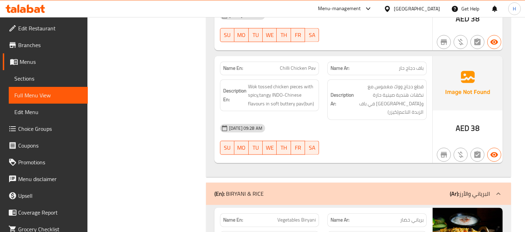
click at [301, 65] on span "Chilli Chicken Pav" at bounding box center [298, 68] width 36 height 7
copy span "Chilli Chicken Pav"
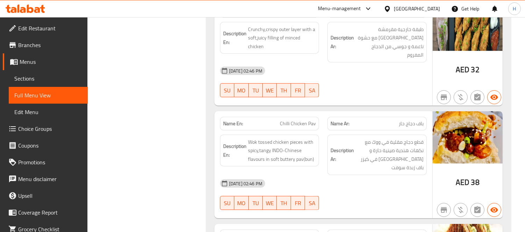
scroll to position [2569, 0]
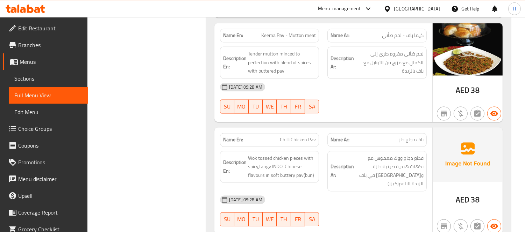
click at [364, 192] on div "[DATE] 09:28 AM" at bounding box center [323, 200] width 215 height 17
click at [288, 136] on span "Chilli Chicken Pav" at bounding box center [298, 139] width 36 height 7
copy span "Chilli Chicken Pav"
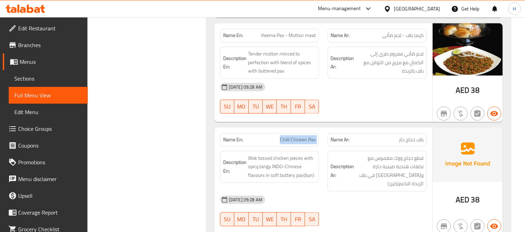
click at [423, 192] on div "[DATE] 09:28 AM" at bounding box center [323, 200] width 215 height 17
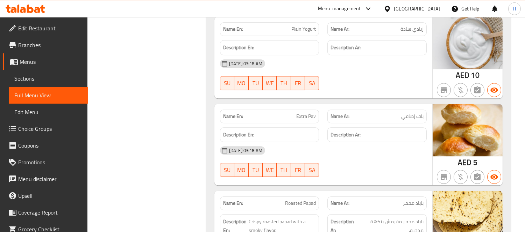
scroll to position [13141, 0]
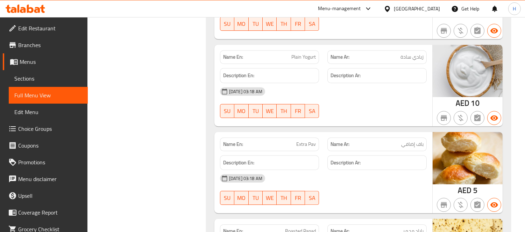
click at [51, 72] on link "Sections" at bounding box center [48, 78] width 79 height 17
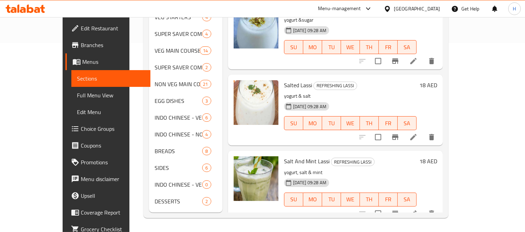
scroll to position [98, 0]
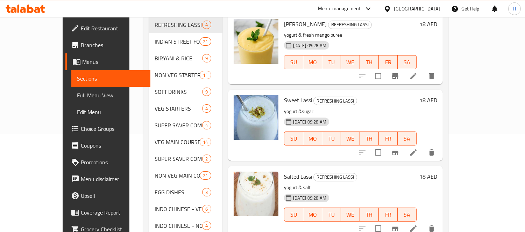
click at [77, 93] on span "Full Menu View" at bounding box center [111, 95] width 68 height 8
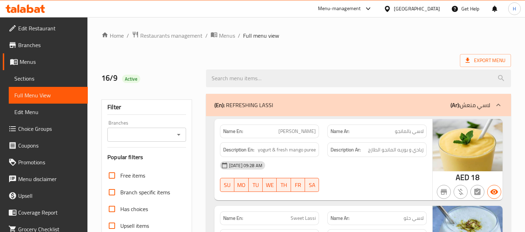
scroll to position [155, 0]
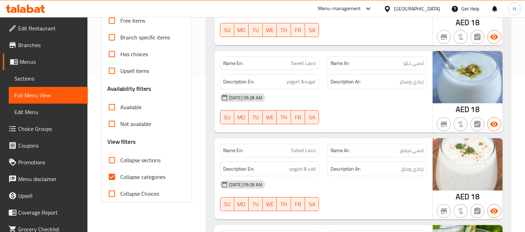
click at [127, 160] on span "Collapse sections" at bounding box center [140, 160] width 40 height 8
click at [120, 160] on input "Collapse sections" at bounding box center [111, 160] width 17 height 17
checkbox input "true"
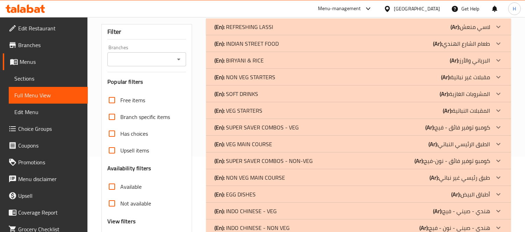
scroll to position [0, 0]
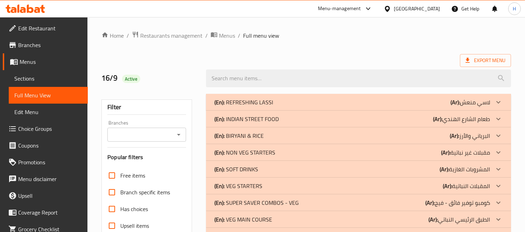
click at [270, 99] on p "(En): REFRESHING LASSI" at bounding box center [243, 102] width 59 height 8
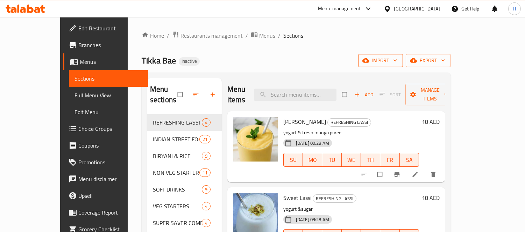
click at [397, 59] on span "import" at bounding box center [381, 60] width 34 height 9
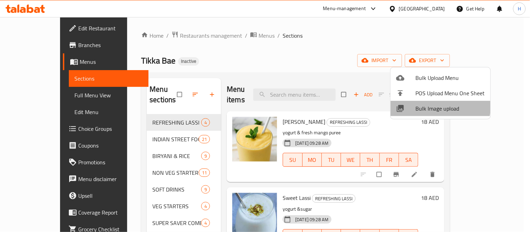
click at [431, 106] on span "Bulk Image upload" at bounding box center [450, 109] width 69 height 8
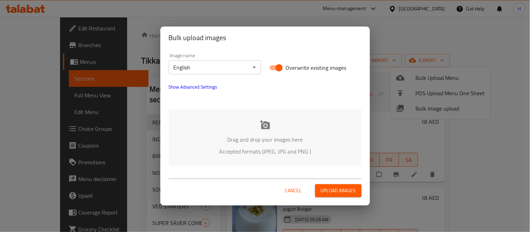
click at [212, 131] on div "Drag and drop your images here Accepted formats (JPEG, JPG and PNG )" at bounding box center [265, 137] width 193 height 57
click at [280, 64] on input "Overwrite existing images" at bounding box center [279, 67] width 40 height 13
checkbox input "false"
click at [252, 152] on p "Accepted formats (JPEG, JPG and PNG )" at bounding box center [265, 152] width 172 height 8
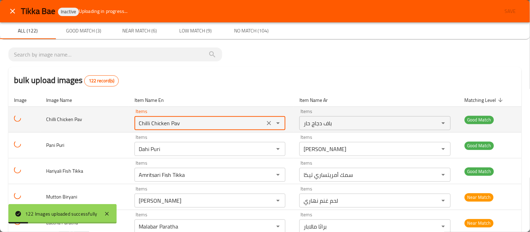
click at [196, 122] on Pav "Chilli Chicken Pav" at bounding box center [200, 123] width 126 height 10
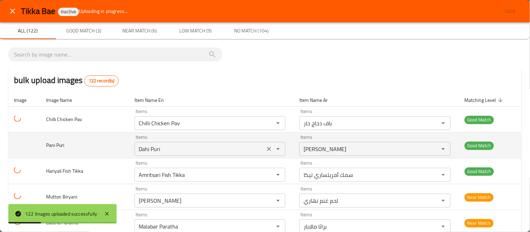
click at [321, 71] on div "bulk upload images 122 record(s)" at bounding box center [264, 80] width 513 height 27
click at [137, 149] on Puri "Dahi Puri" at bounding box center [200, 149] width 126 height 10
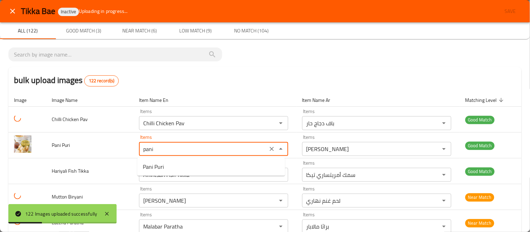
click at [165, 168] on Puri-option-0 "Pani Puri" at bounding box center [211, 167] width 148 height 13
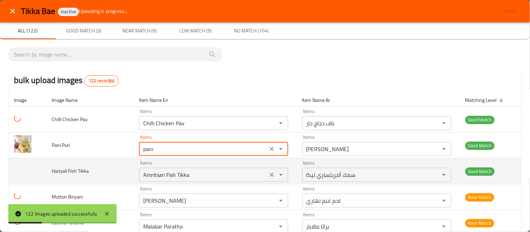
type Puri "Pani Puri"
type Puri-ar "باني بوري"
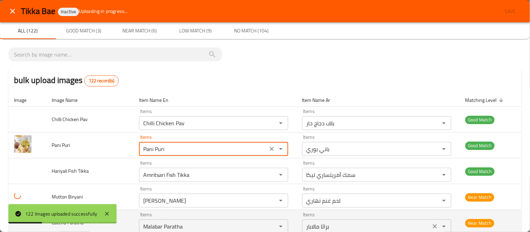
type Puri "Pani Puri"
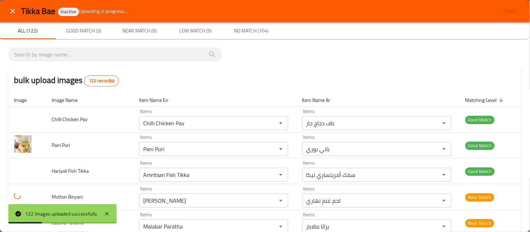
click at [337, 68] on div "bulk upload images 122 record(s)" at bounding box center [264, 80] width 513 height 27
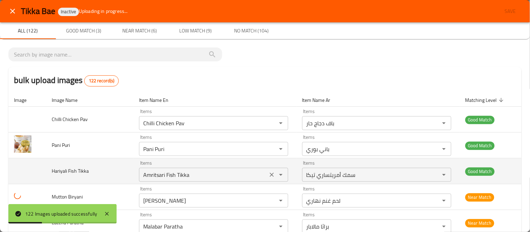
click at [151, 178] on Tikka "Amritsari Fish Tikka" at bounding box center [203, 175] width 124 height 10
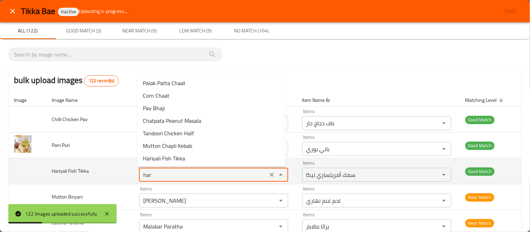
type Tikka "Hariyali Fish Tikka"
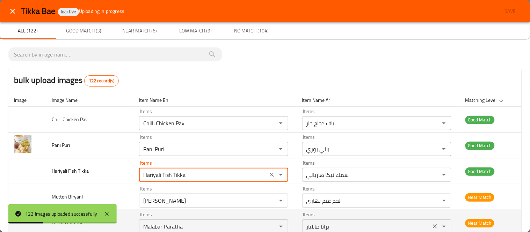
type Tikka-ar "سمك تيكا هاريالي"
type Tikka "Hariyali Fish Tikka"
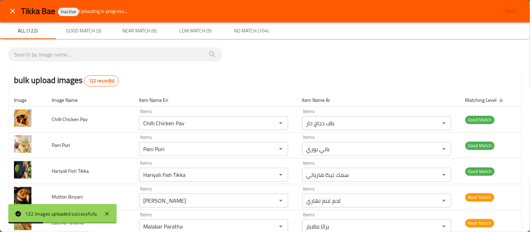
click at [14, 11] on icon "close" at bounding box center [12, 11] width 8 height 8
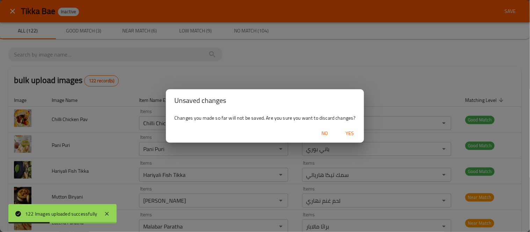
click at [345, 133] on span "Yes" at bounding box center [350, 133] width 17 height 9
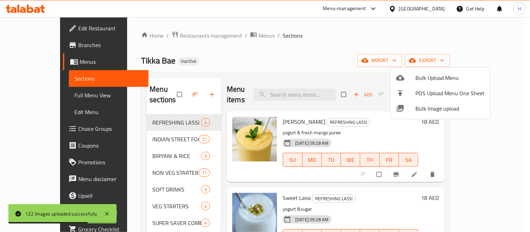
click at [297, 93] on div at bounding box center [265, 116] width 530 height 232
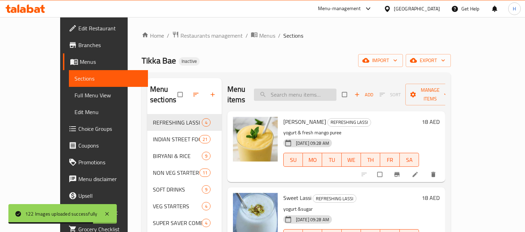
click at [297, 90] on input "search" at bounding box center [295, 95] width 82 height 12
paste input "Chilli Chicken Pav"
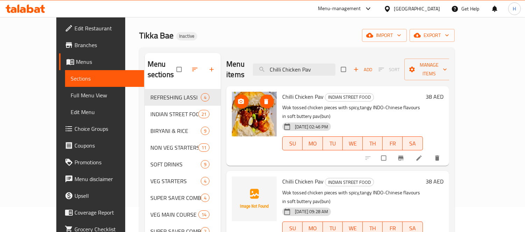
scroll to position [39, 0]
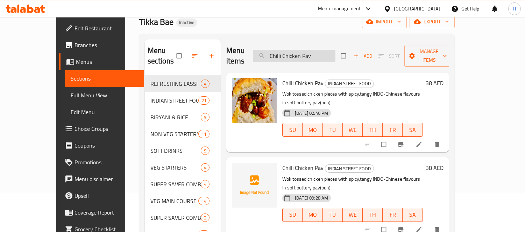
click at [323, 56] on input "Chilli Chicken Pav" at bounding box center [294, 56] width 82 height 12
paste input "Pani Puri"
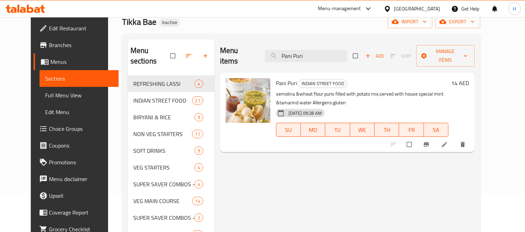
click at [311, 58] on div "Menu items Pani Puri Add Sort Manage items" at bounding box center [347, 55] width 254 height 33
click at [311, 54] on input "Pani Puri" at bounding box center [306, 56] width 82 height 12
paste input "Hariyali Fish Tikka"
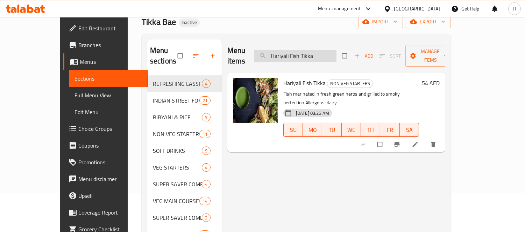
click at [295, 50] on input "Hariyali Fish Tikka" at bounding box center [295, 56] width 82 height 12
paste input "Chilli Chicken Pav"
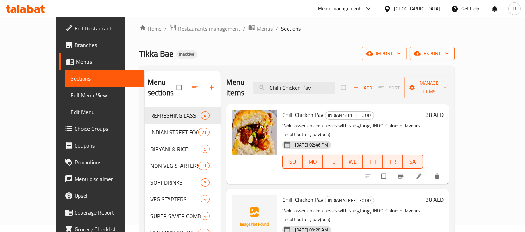
scroll to position [0, 0]
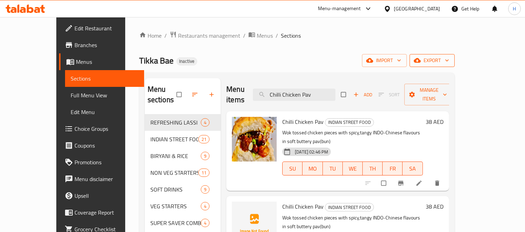
type input "Chilli Chicken Pav"
click at [449, 58] on span "export" at bounding box center [432, 60] width 34 height 9
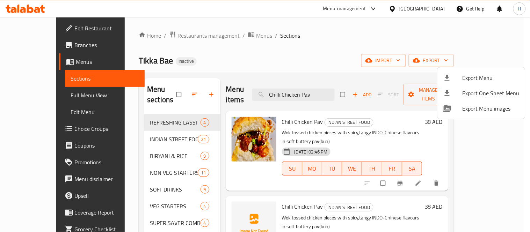
click at [479, 69] on ul "Export Menu Export One Sheet Menu Export Menu images" at bounding box center [482, 93] width 88 height 52
click at [478, 72] on li "Export Menu" at bounding box center [482, 77] width 88 height 15
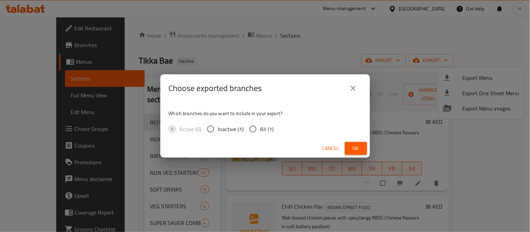
click at [267, 130] on span "All (1)" at bounding box center [267, 129] width 14 height 8
click at [260, 130] on input "All (1)" at bounding box center [253, 129] width 15 height 15
radio input "true"
click at [358, 147] on span "Ok" at bounding box center [356, 148] width 11 height 9
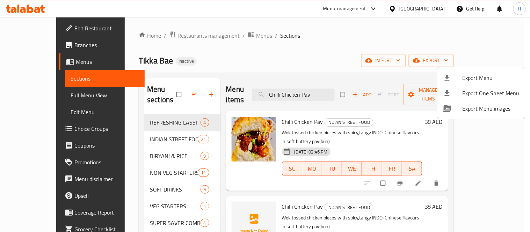
click at [329, 89] on div at bounding box center [265, 116] width 530 height 232
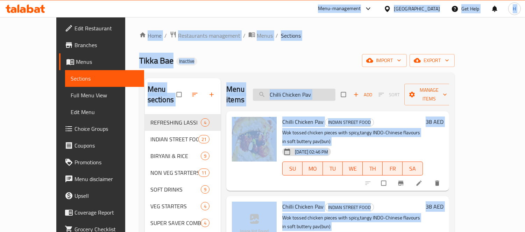
click at [328, 90] on input "Chilli Chicken Pav" at bounding box center [294, 95] width 82 height 12
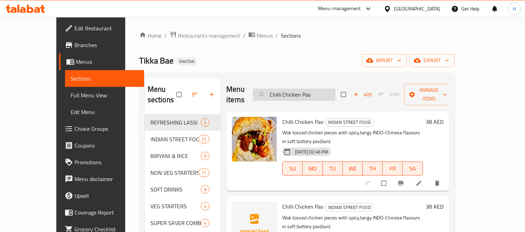
paste input "Sev Puri"
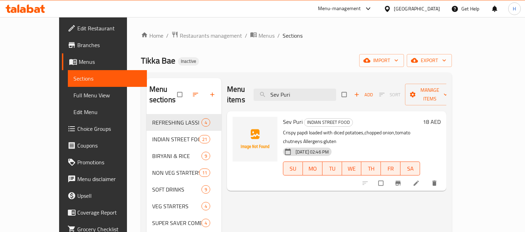
click at [232, 117] on img at bounding box center [254, 139] width 45 height 45
click at [240, 126] on circle "upload picture" at bounding box center [241, 127] width 2 height 2
click at [331, 89] on input "Sev Puri" at bounding box center [294, 95] width 82 height 12
paste input "Dahi"
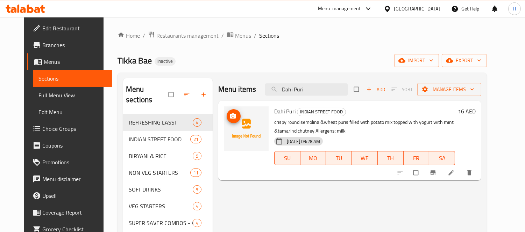
click at [232, 117] on circle "upload picture" at bounding box center [233, 116] width 2 height 2
click at [323, 87] on input "Dahi Puri" at bounding box center [306, 90] width 82 height 12
paste input "Chilli Chicken Pav"
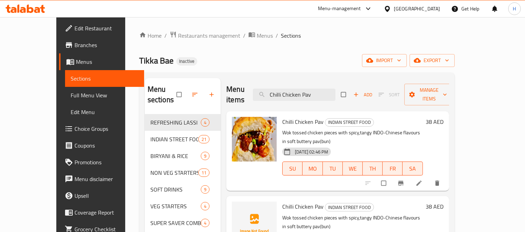
type input "Chilli Chicken Pav"
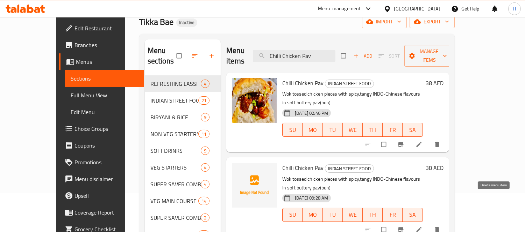
click at [440, 226] on icon "delete" at bounding box center [436, 229] width 7 height 7
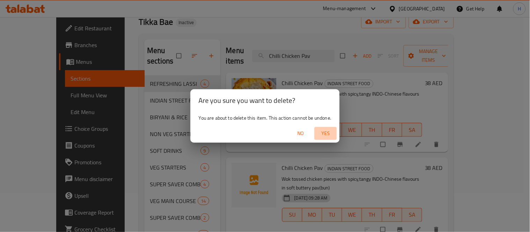
click at [324, 134] on span "Yes" at bounding box center [325, 133] width 17 height 9
